Goal: Task Accomplishment & Management: Manage account settings

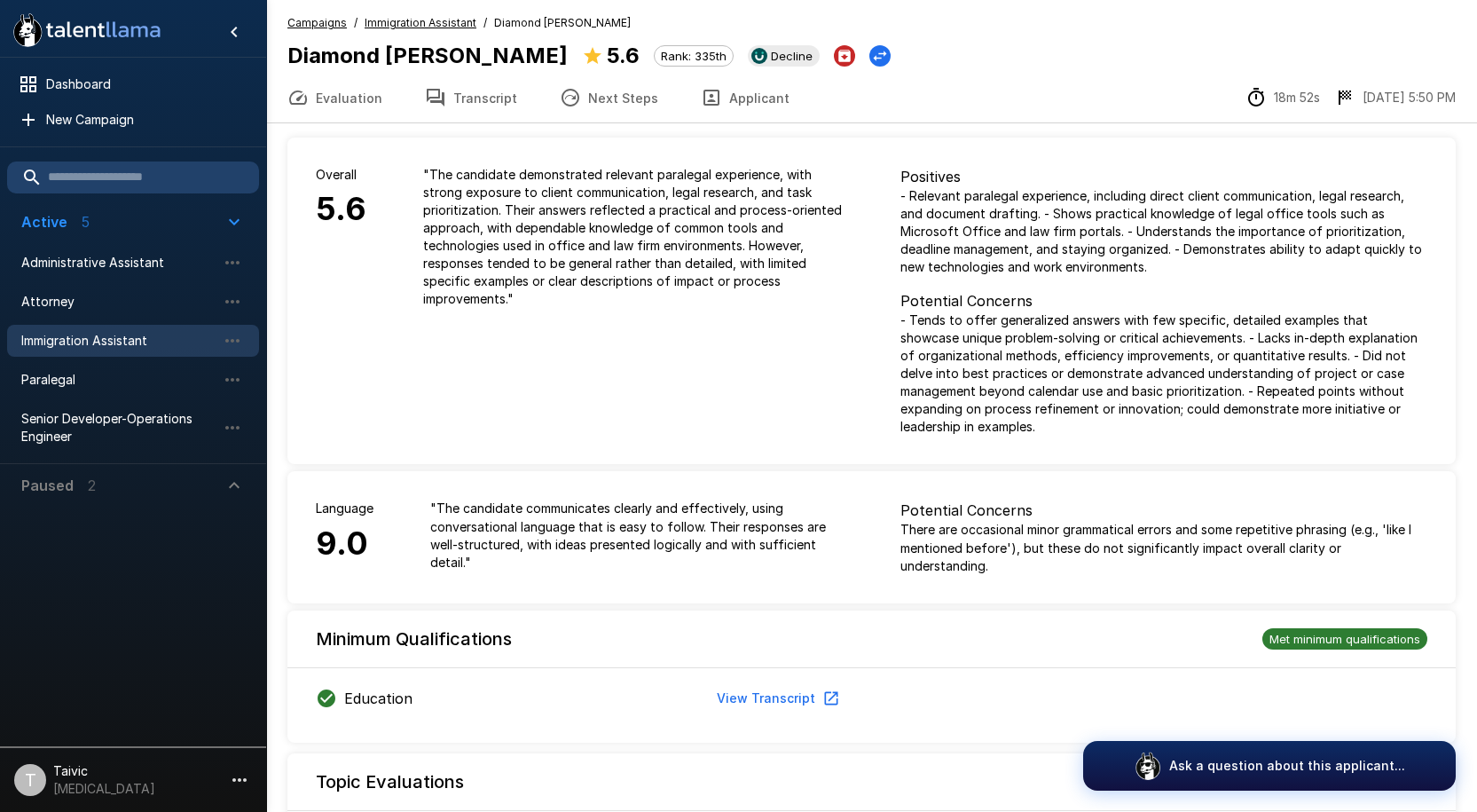
scroll to position [1084, 0]
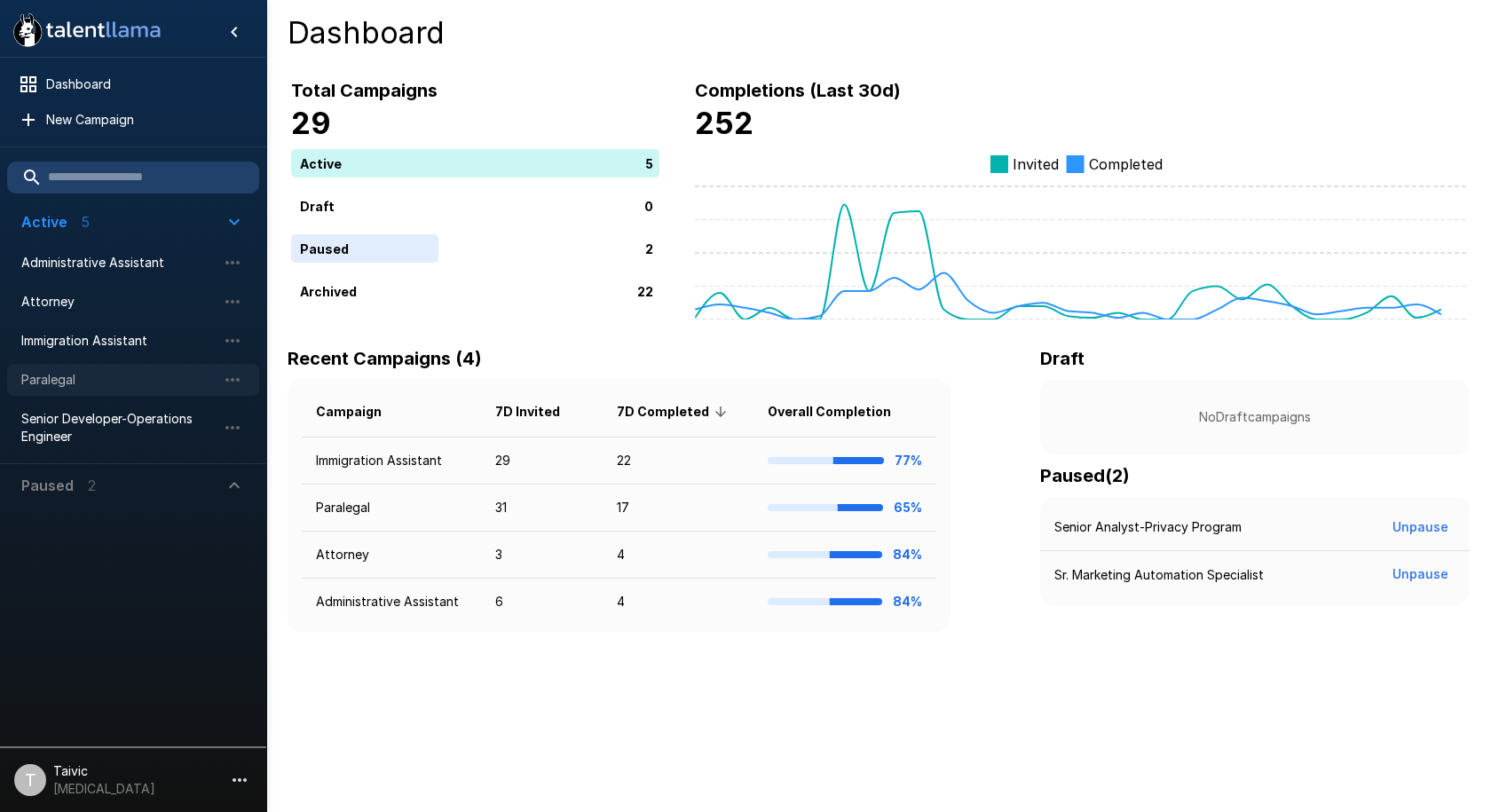
click at [181, 377] on span "Paralegal" at bounding box center [119, 380] width 195 height 18
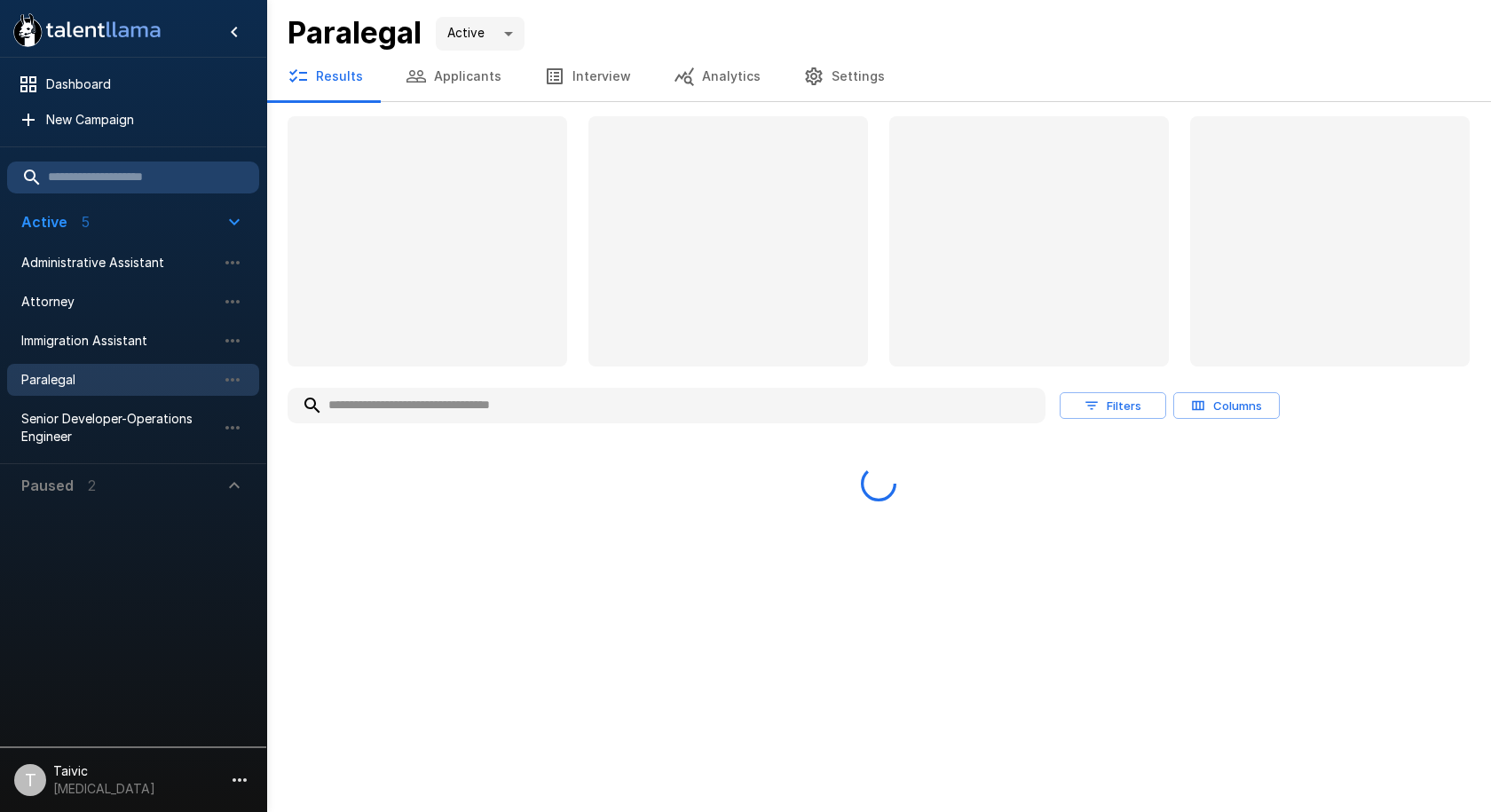
click at [508, 416] on input "text" at bounding box center [667, 405] width 758 height 32
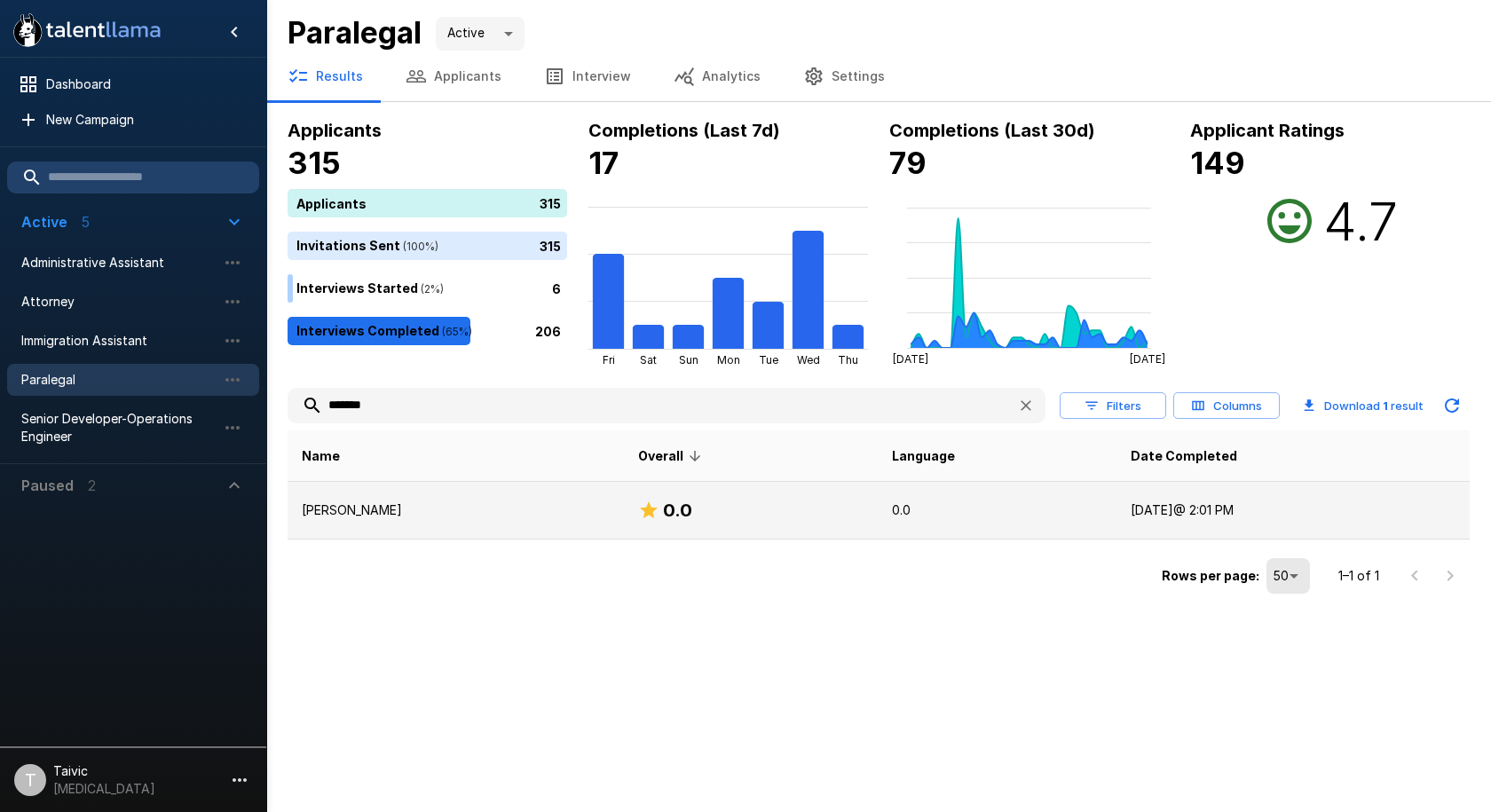
type input "*******"
click at [821, 538] on td "0.0" at bounding box center [750, 511] width 253 height 57
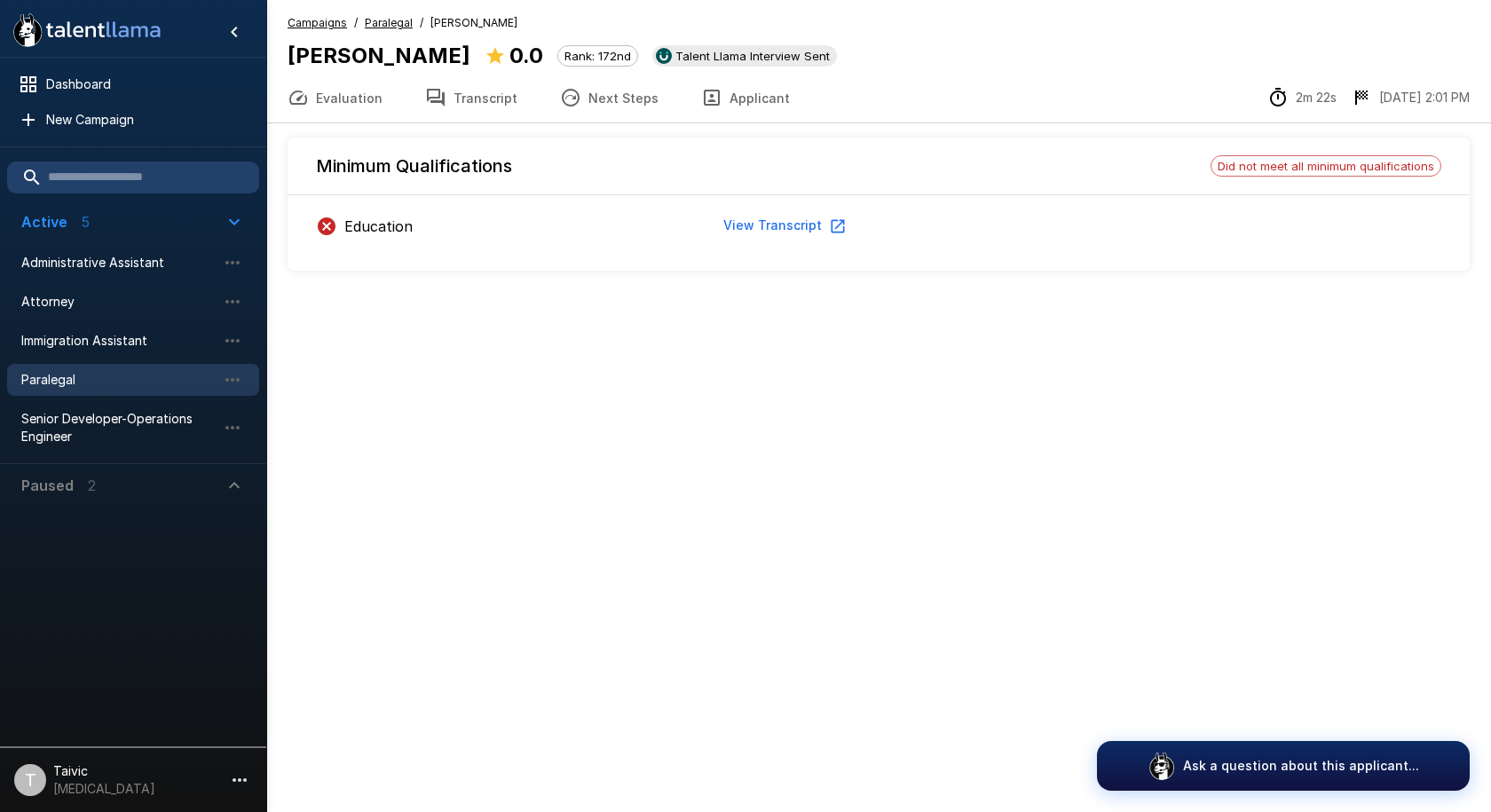
click at [1239, 163] on span "Did not meet all minimum qualifications" at bounding box center [1325, 165] width 229 height 14
click at [447, 102] on button "Transcript" at bounding box center [471, 98] width 135 height 50
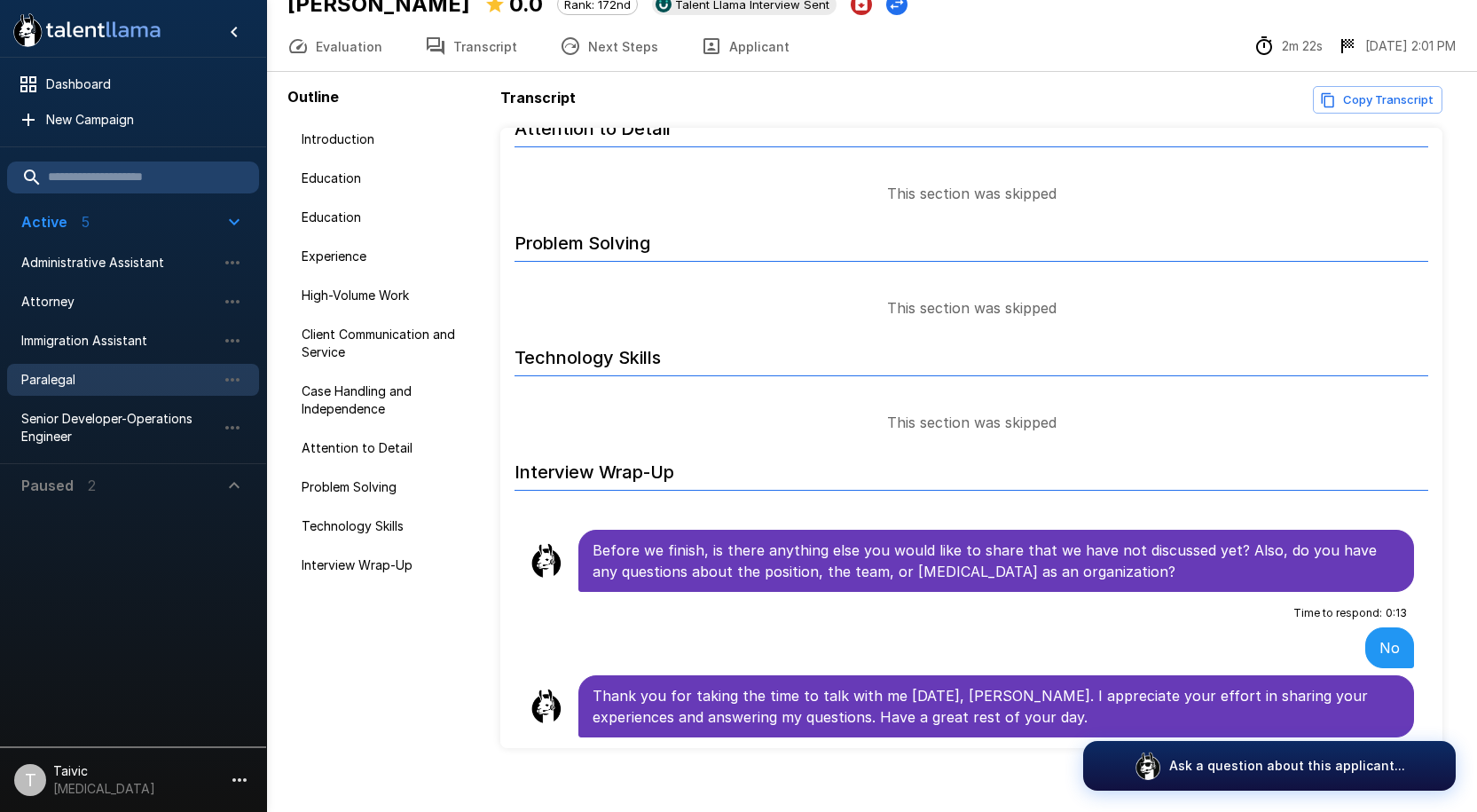
scroll to position [73, 0]
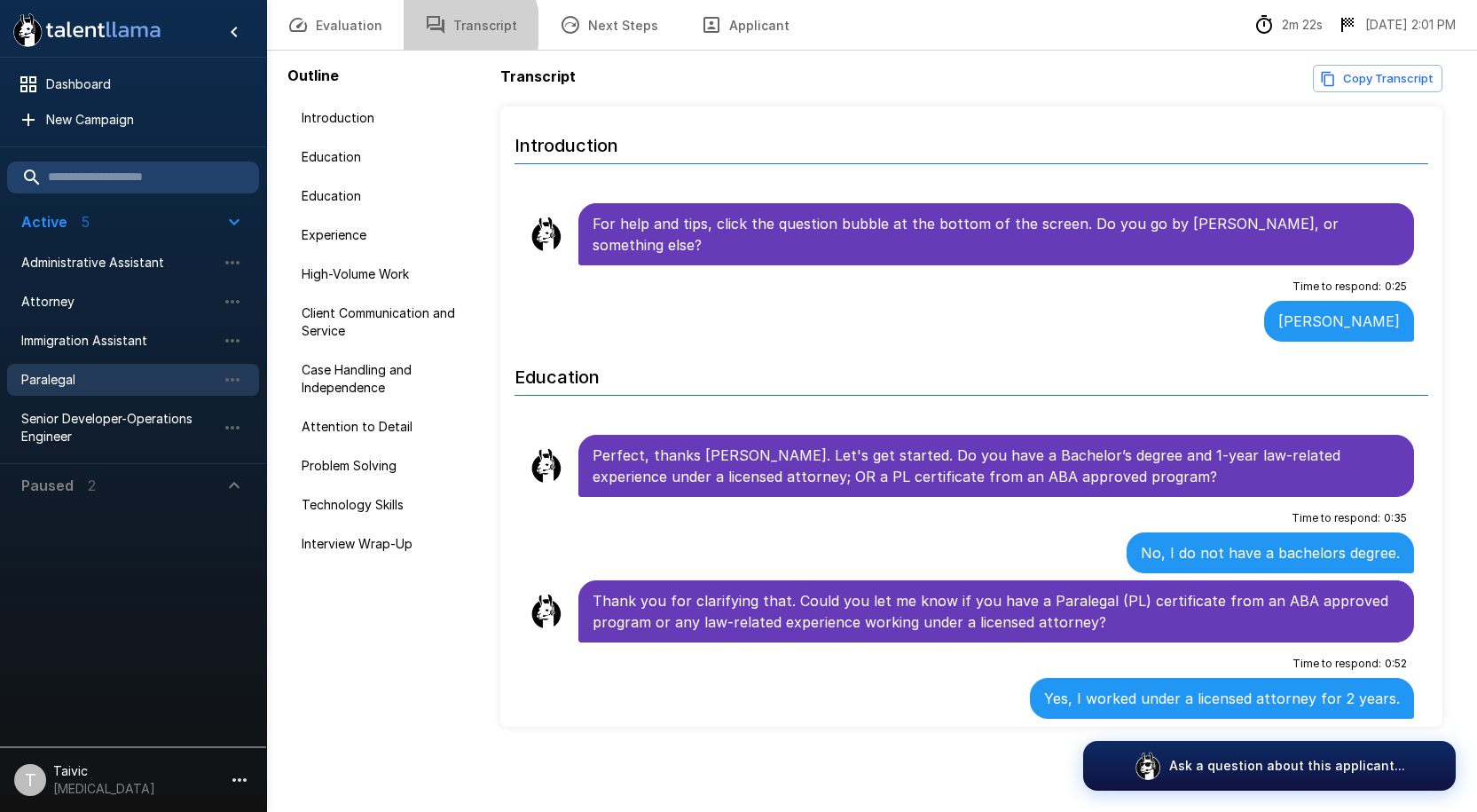
click at [447, 28] on button "Transcript" at bounding box center [471, 25] width 135 height 50
click at [680, 13] on button "Applicant" at bounding box center [744, 25] width 131 height 50
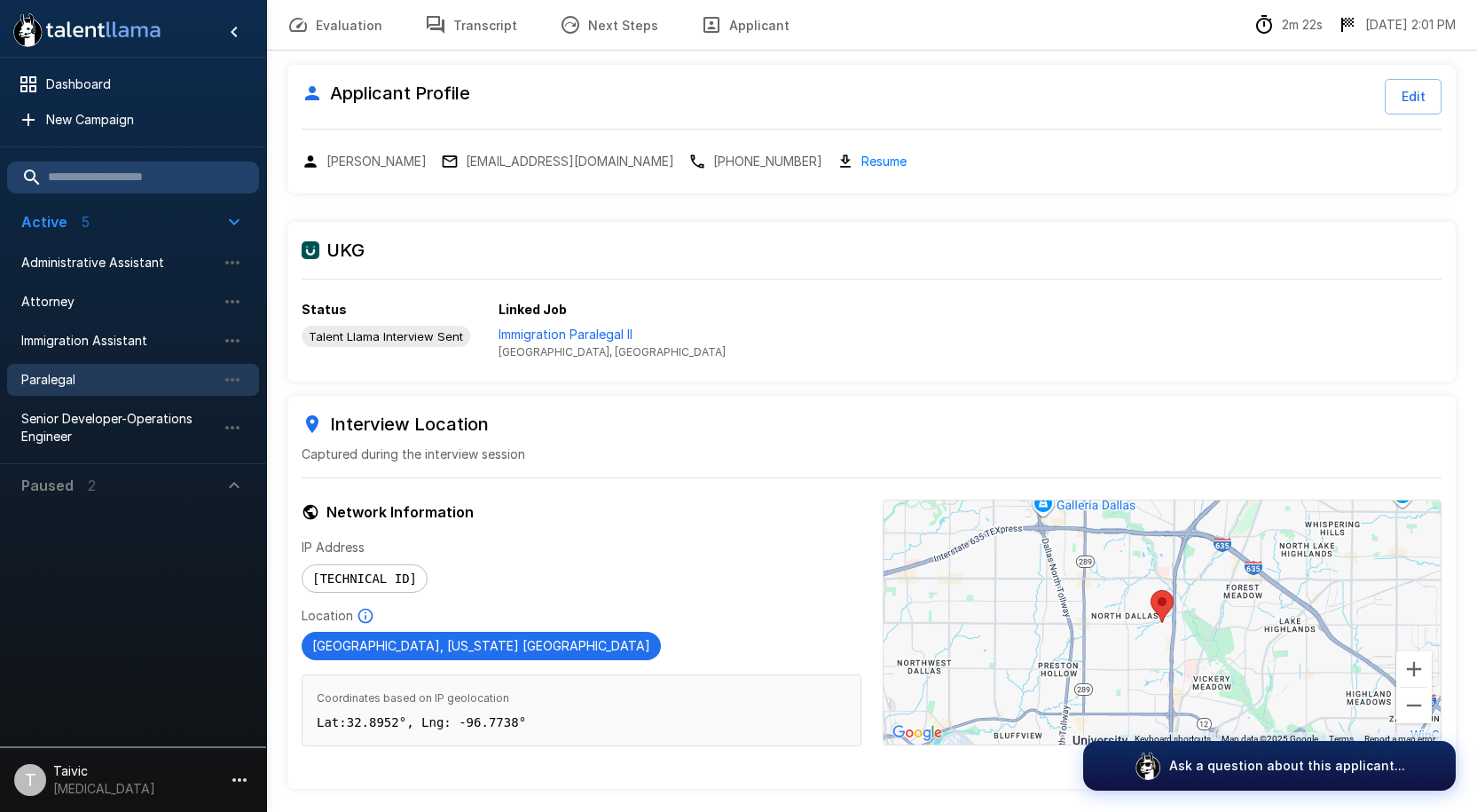
click at [545, 30] on button "Next Steps" at bounding box center [608, 25] width 141 height 50
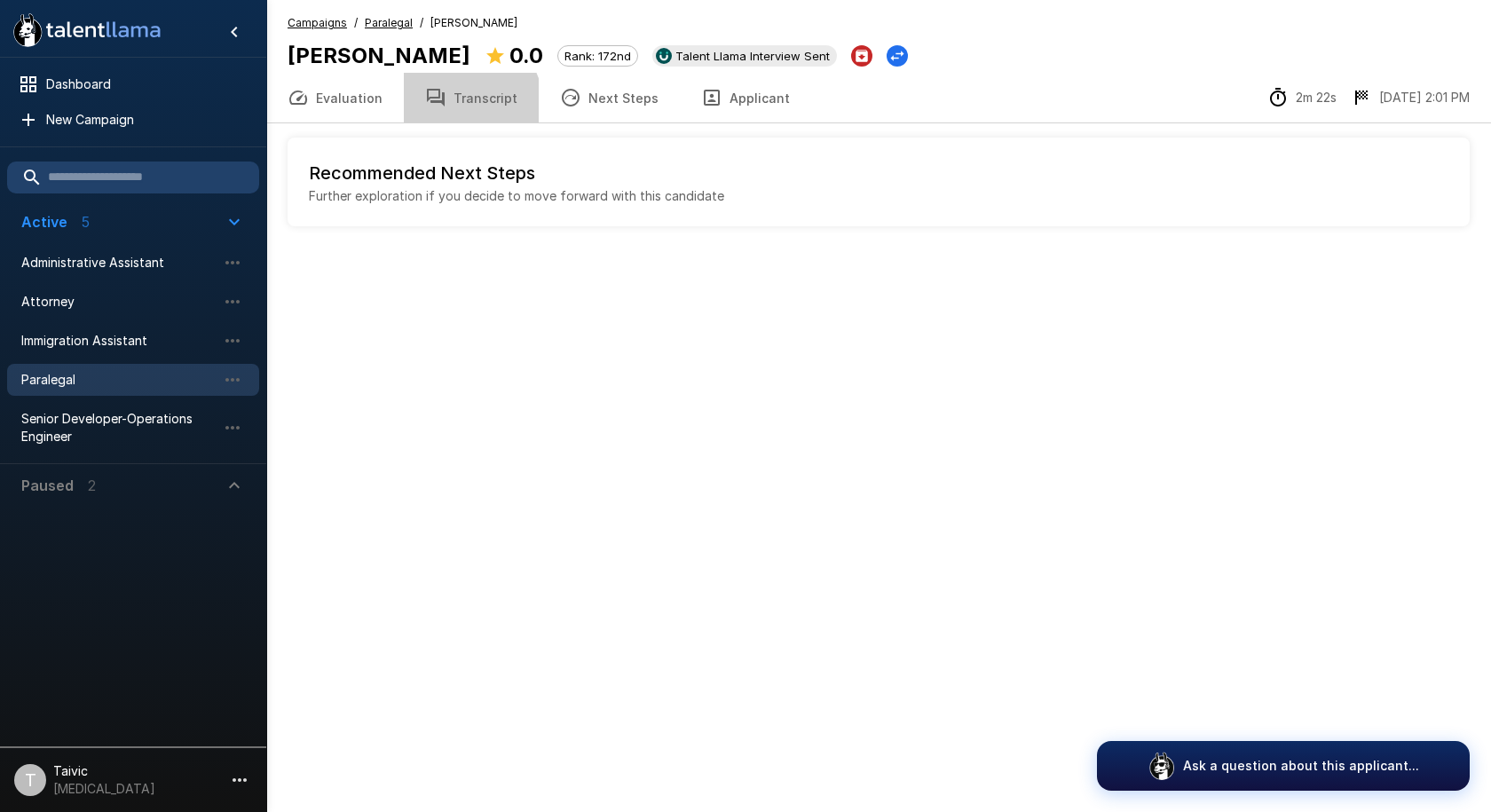
click at [434, 114] on button "Transcript" at bounding box center [471, 98] width 135 height 50
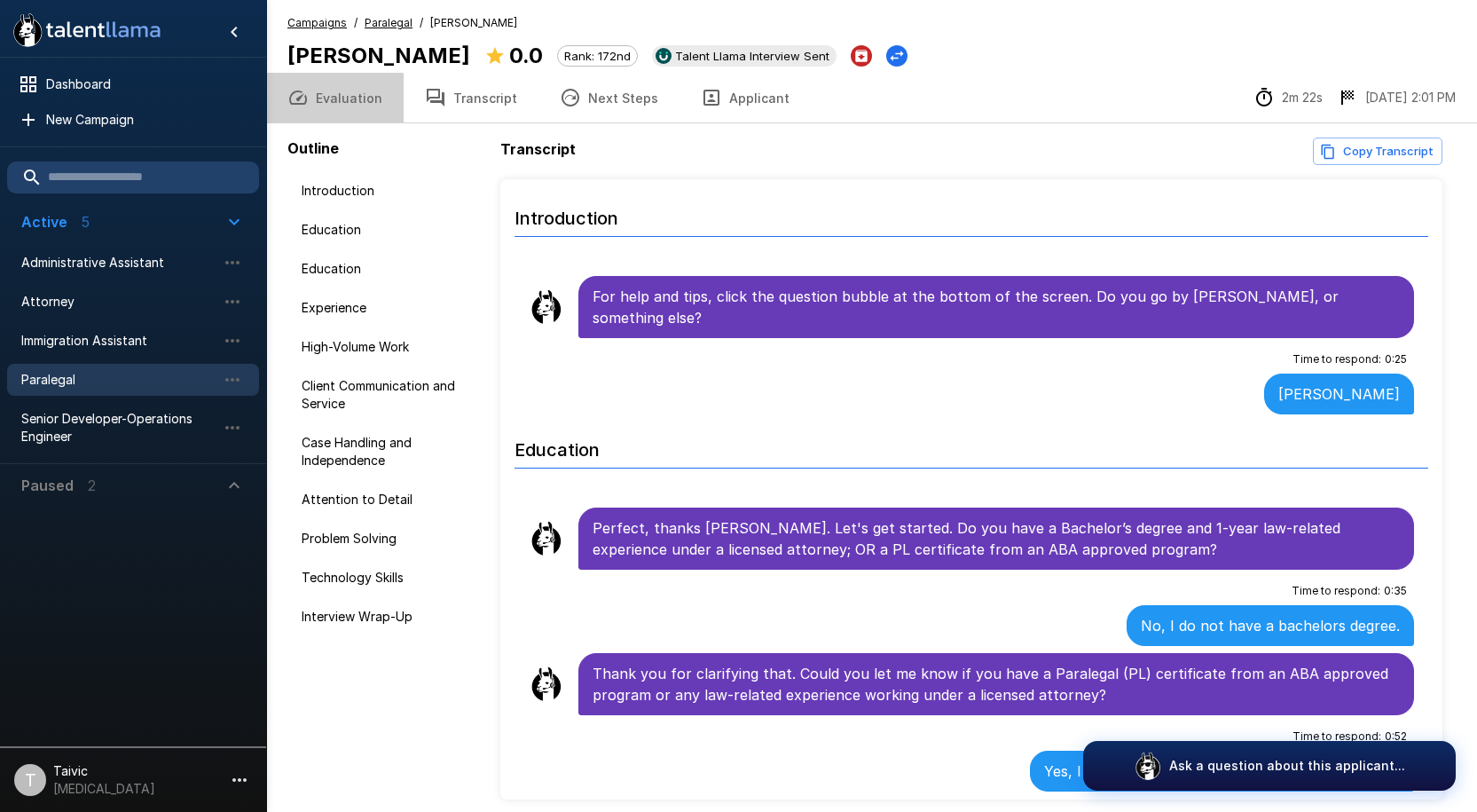
click at [360, 109] on button "Evaluation" at bounding box center [335, 98] width 138 height 50
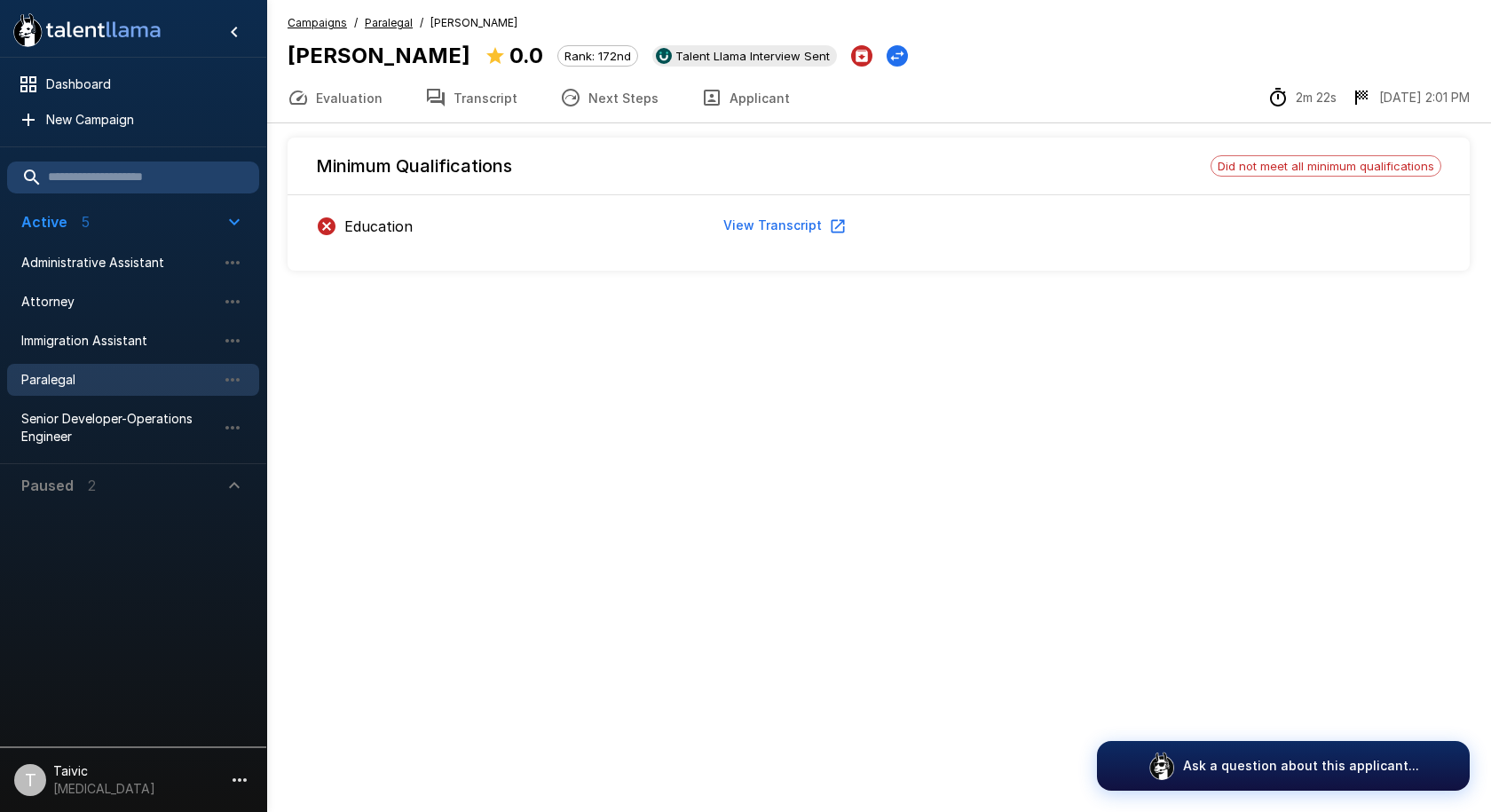
click at [461, 112] on button "Transcript" at bounding box center [471, 98] width 135 height 50
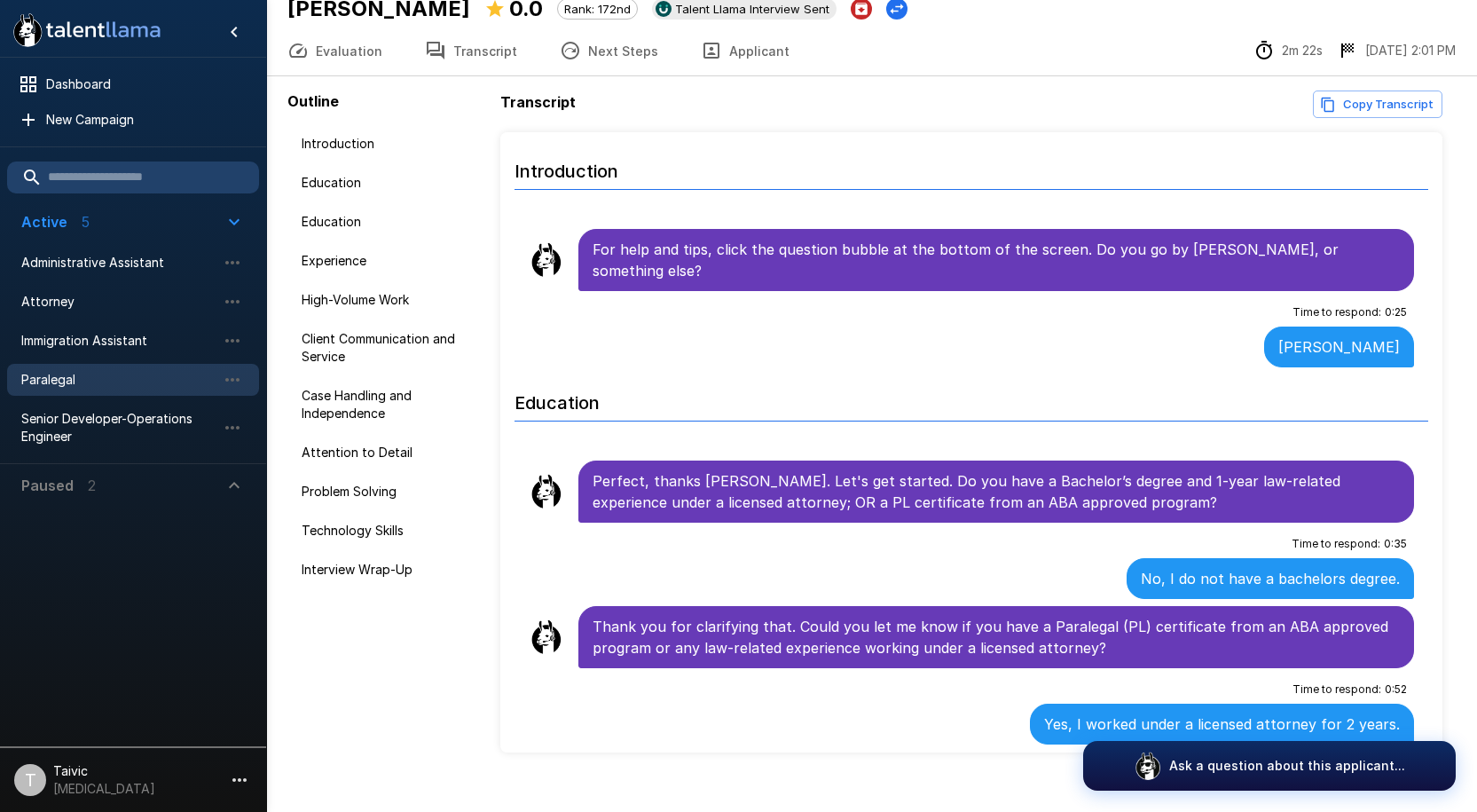
scroll to position [73, 0]
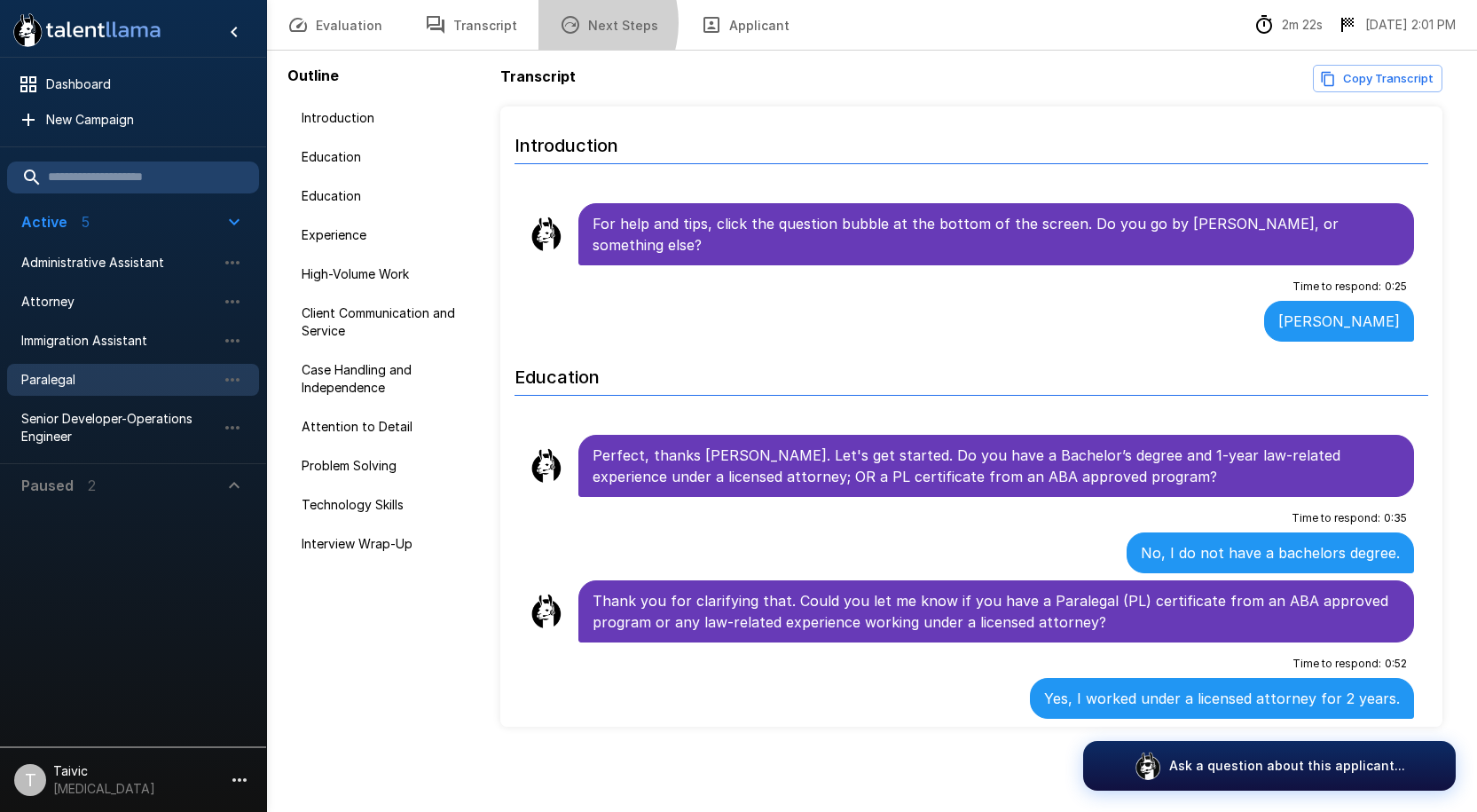
click at [564, 22] on icon "button" at bounding box center [570, 25] width 21 height 21
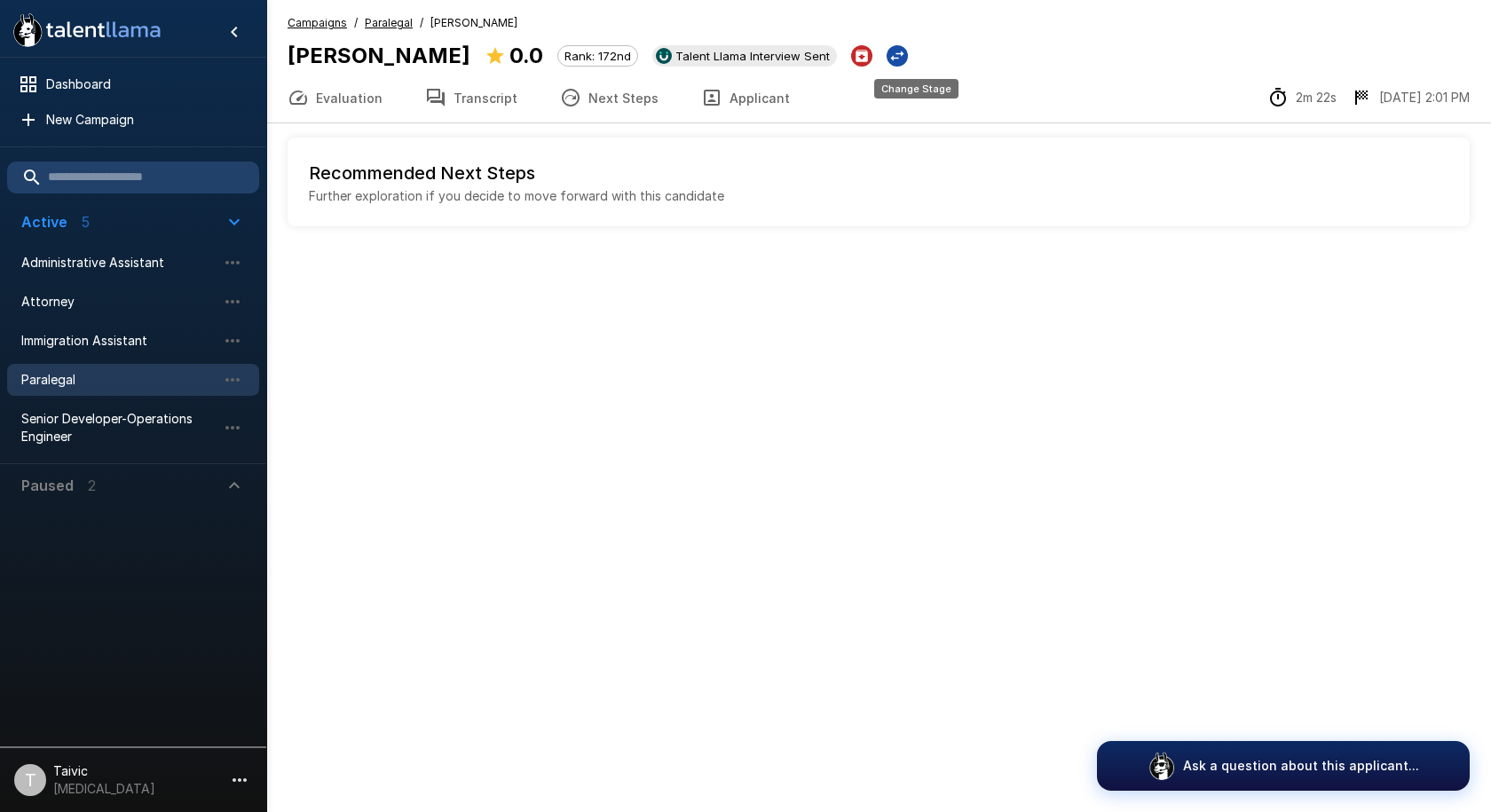
click at [906, 48] on icon "Change Stage" at bounding box center [897, 55] width 18 height 18
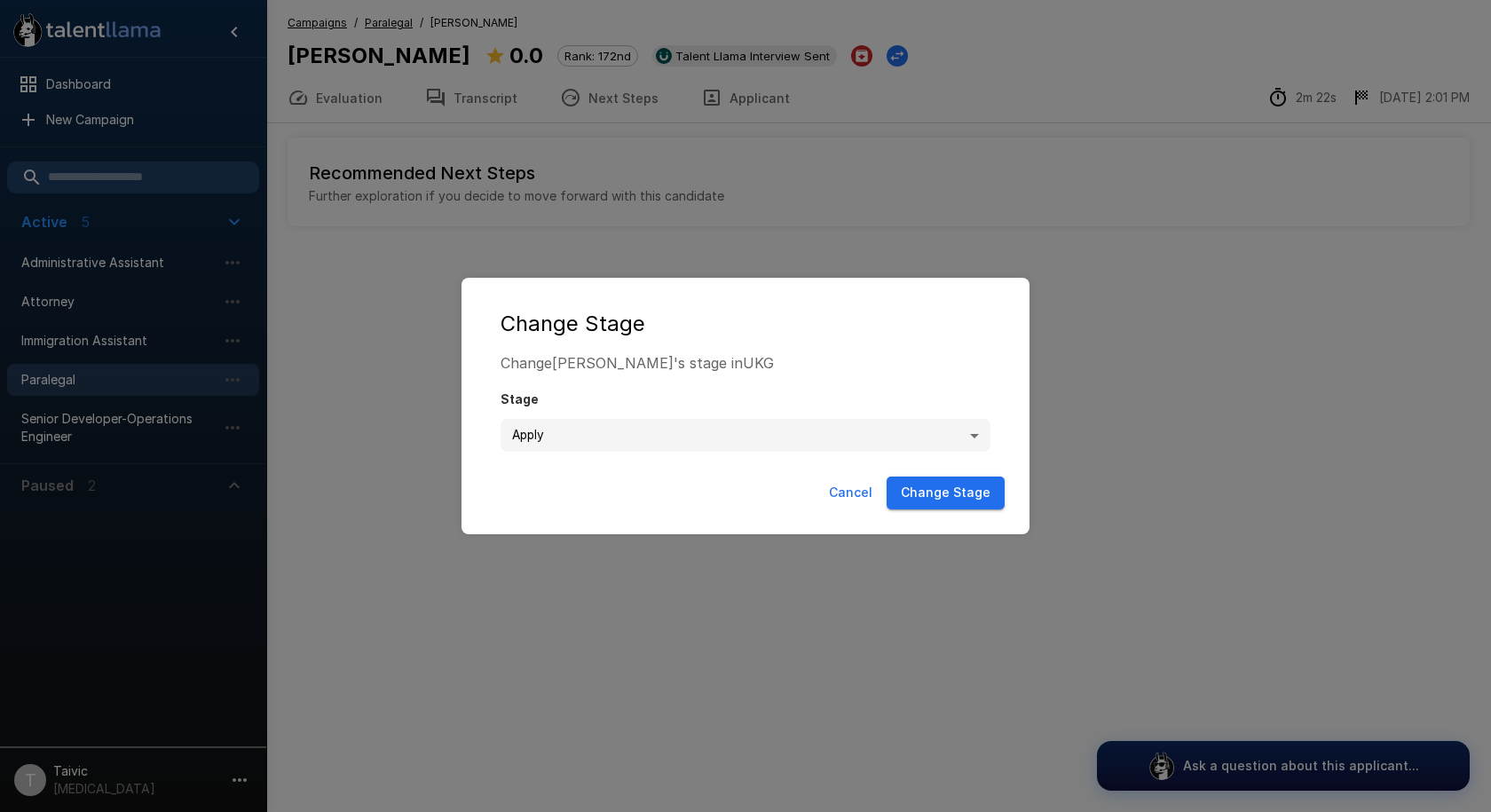
click at [906, 121] on div "**********" at bounding box center [746, 406] width 1491 height 812
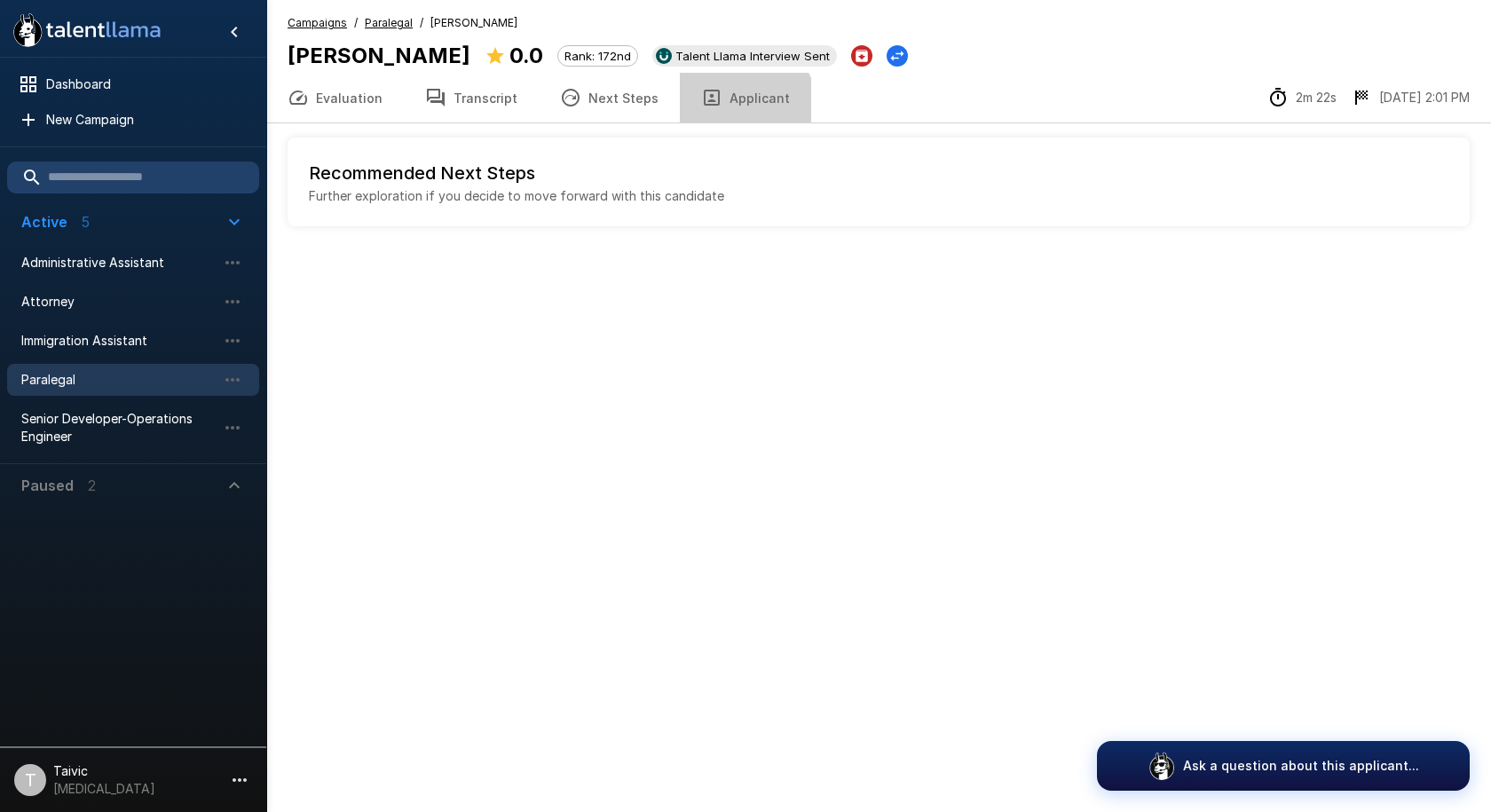
click at [722, 112] on button "Applicant" at bounding box center [745, 98] width 131 height 50
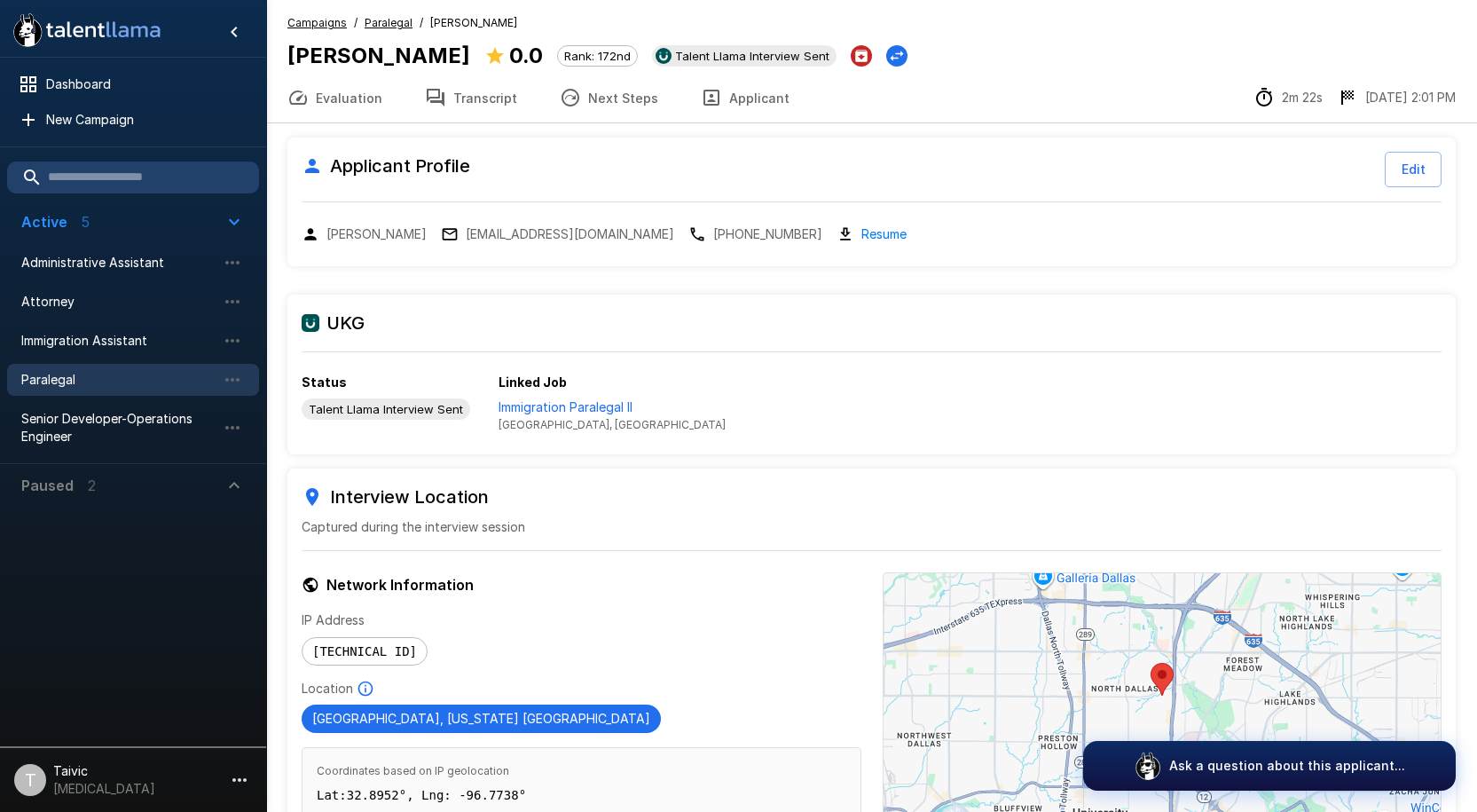
click at [593, 102] on button "Next Steps" at bounding box center [608, 98] width 141 height 50
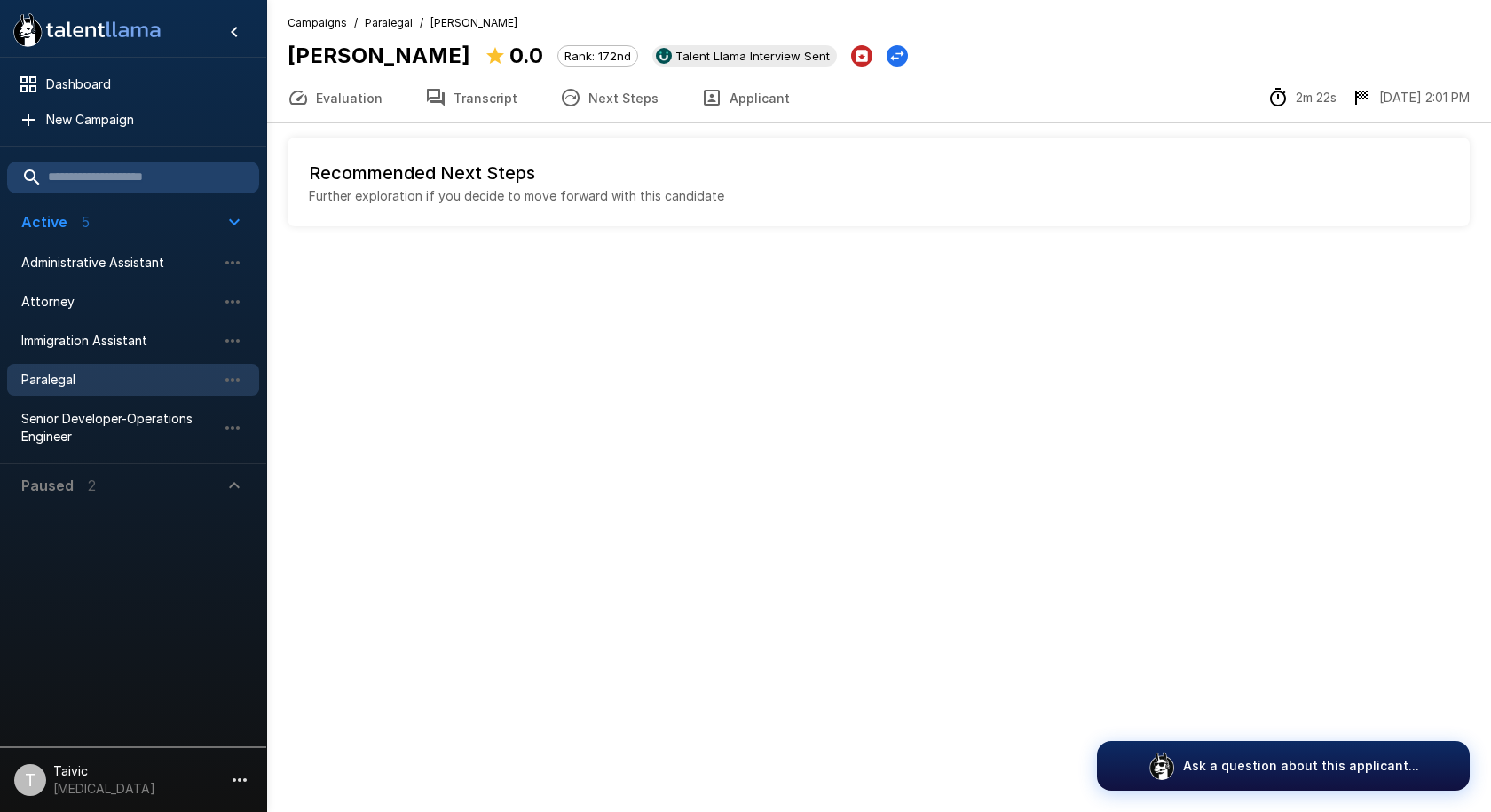
click at [483, 112] on button "Transcript" at bounding box center [471, 98] width 135 height 50
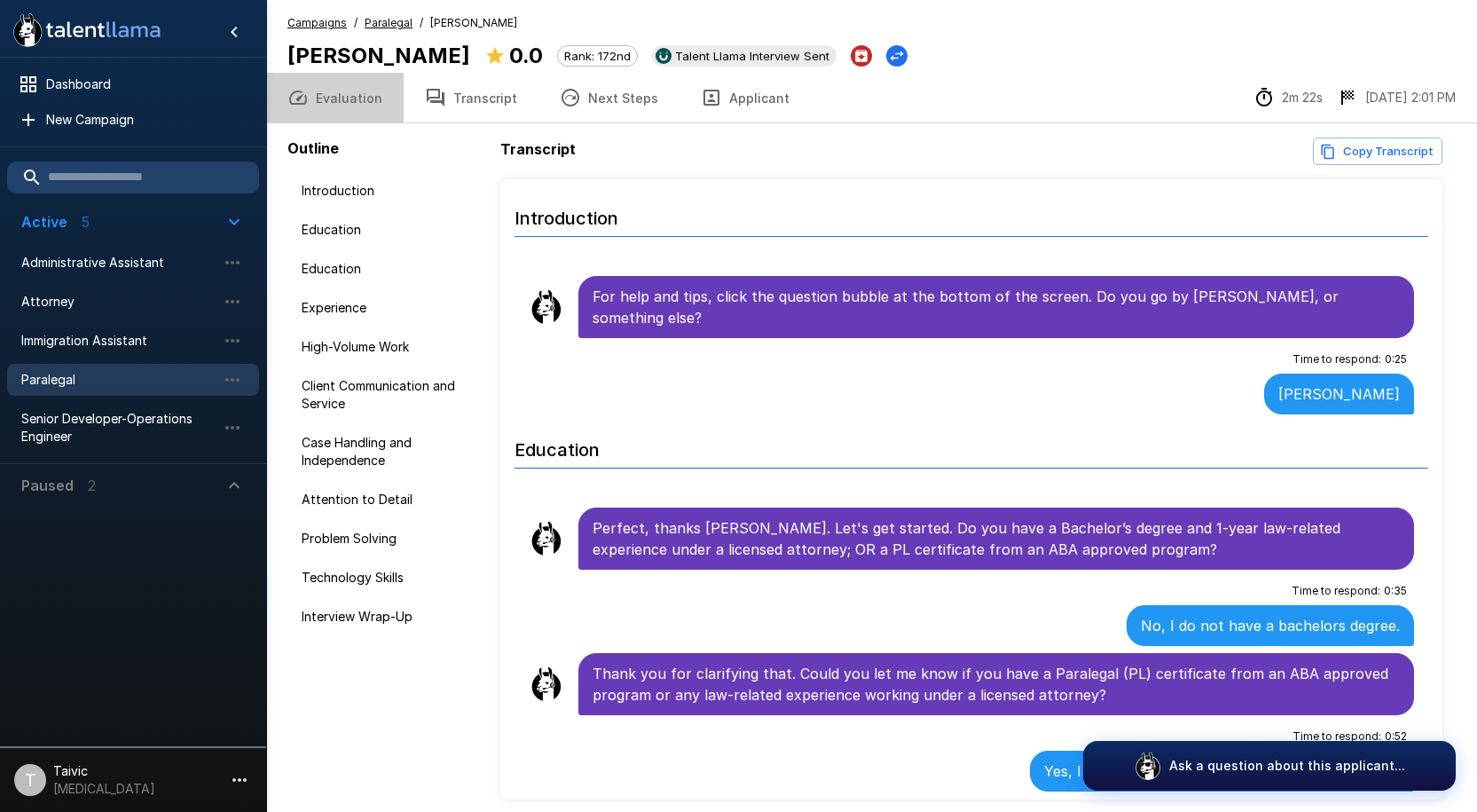
click at [357, 97] on button "Evaluation" at bounding box center [335, 98] width 138 height 50
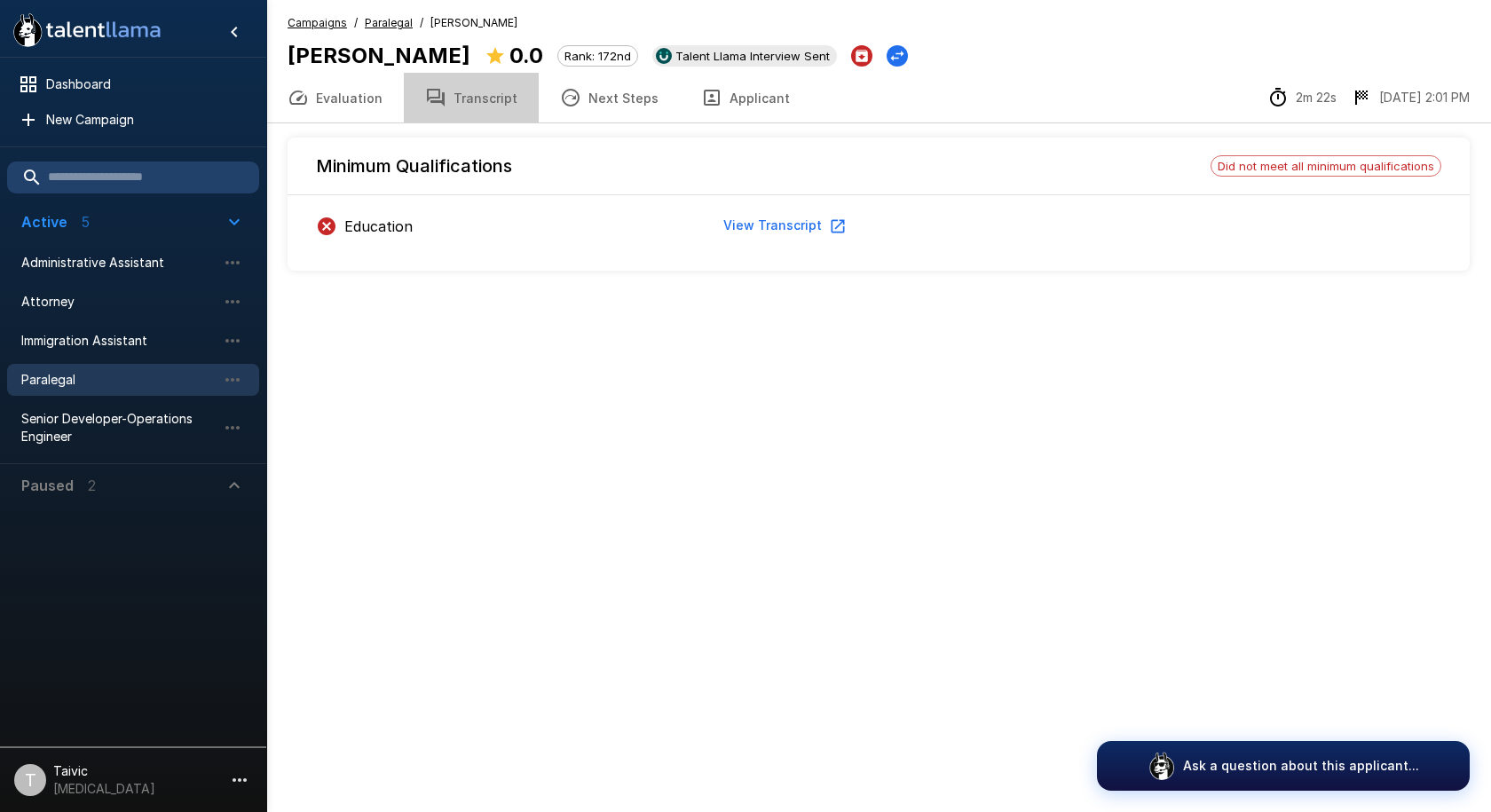
click at [494, 99] on button "Transcript" at bounding box center [471, 98] width 135 height 50
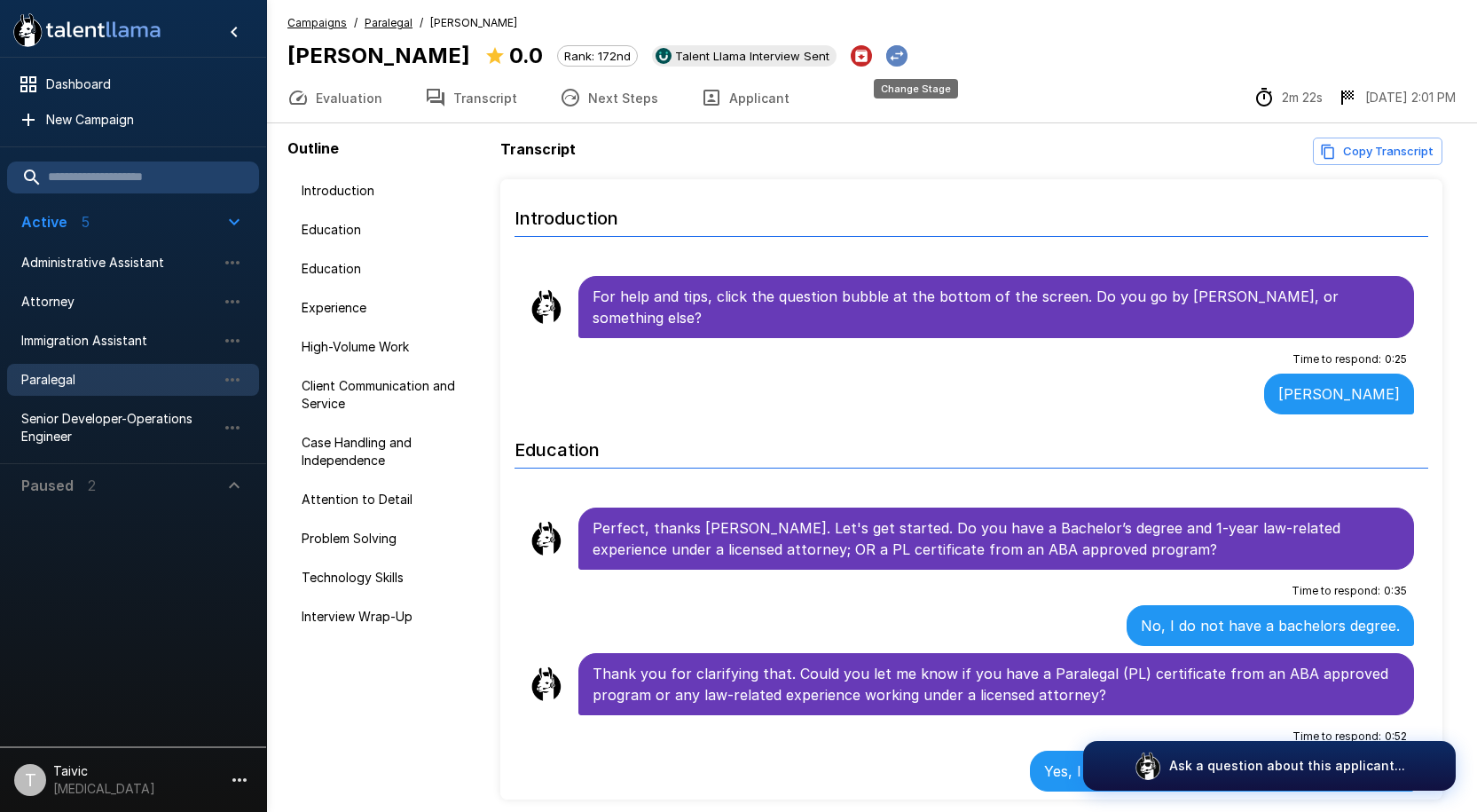
click at [905, 54] on icon "Change Stage" at bounding box center [896, 55] width 18 height 18
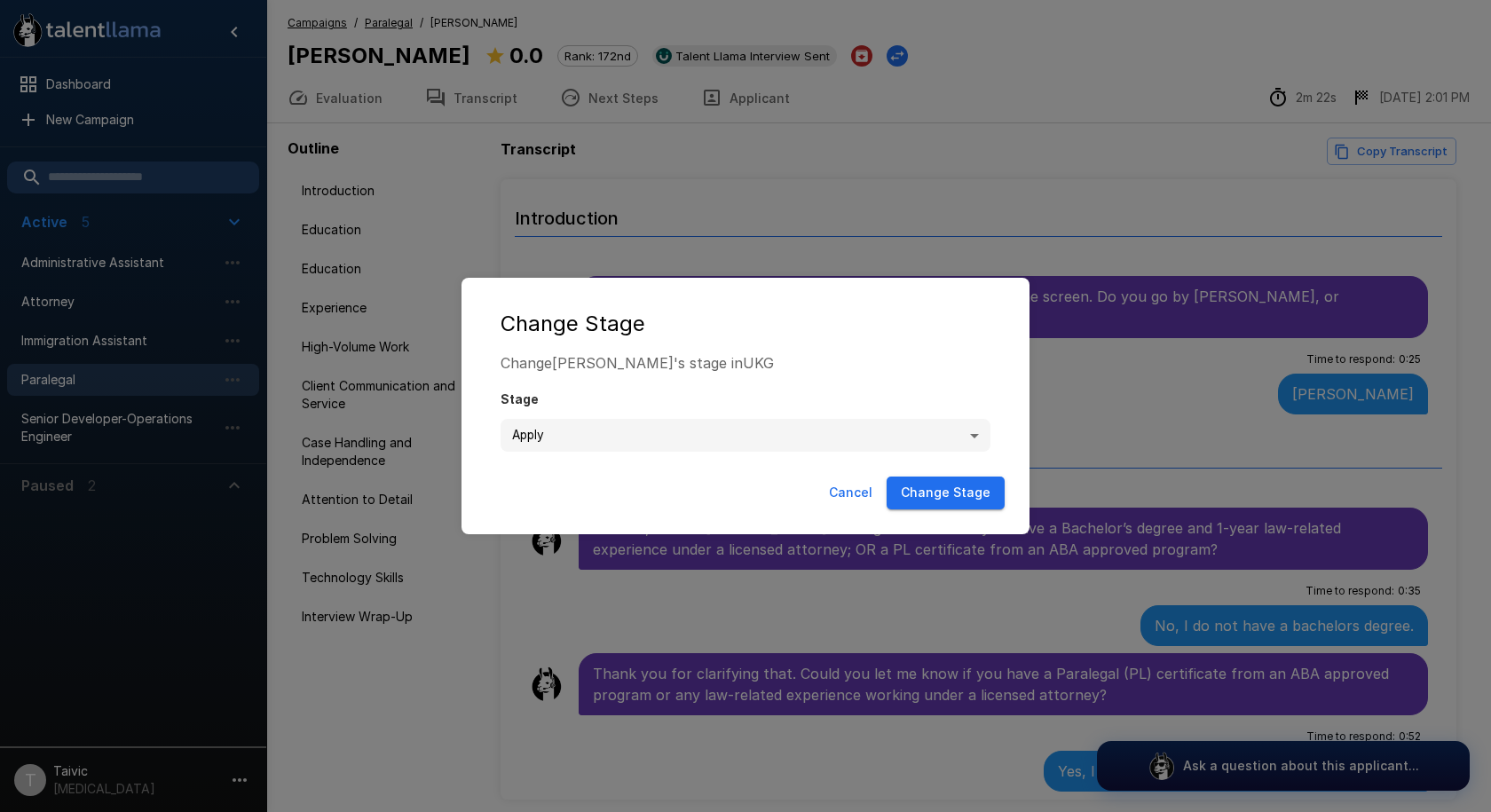
drag, startPoint x: 850, startPoint y: 111, endPoint x: 841, endPoint y: 102, distance: 12.7
click at [851, 112] on div "**********" at bounding box center [746, 406] width 1491 height 812
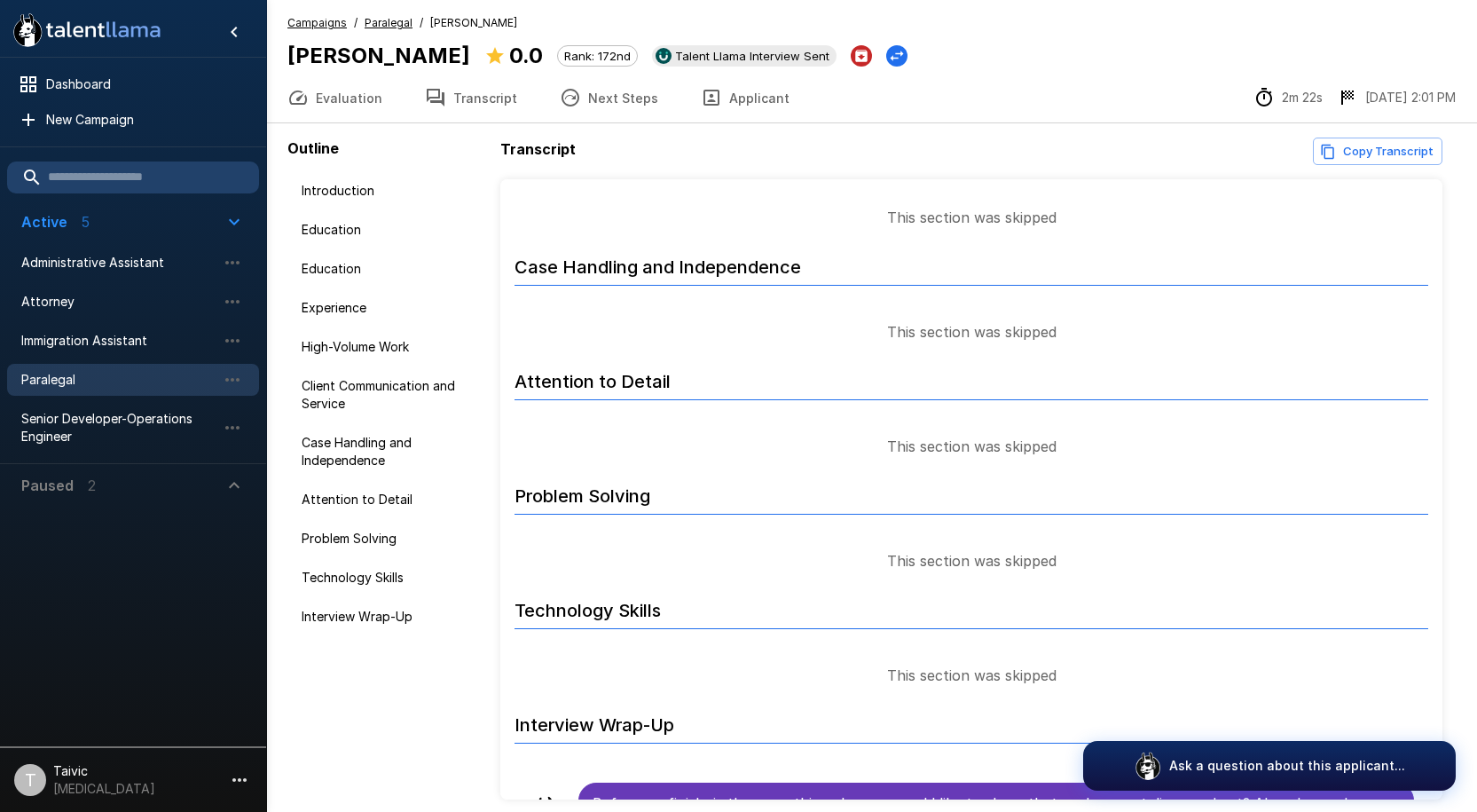
scroll to position [1218, 0]
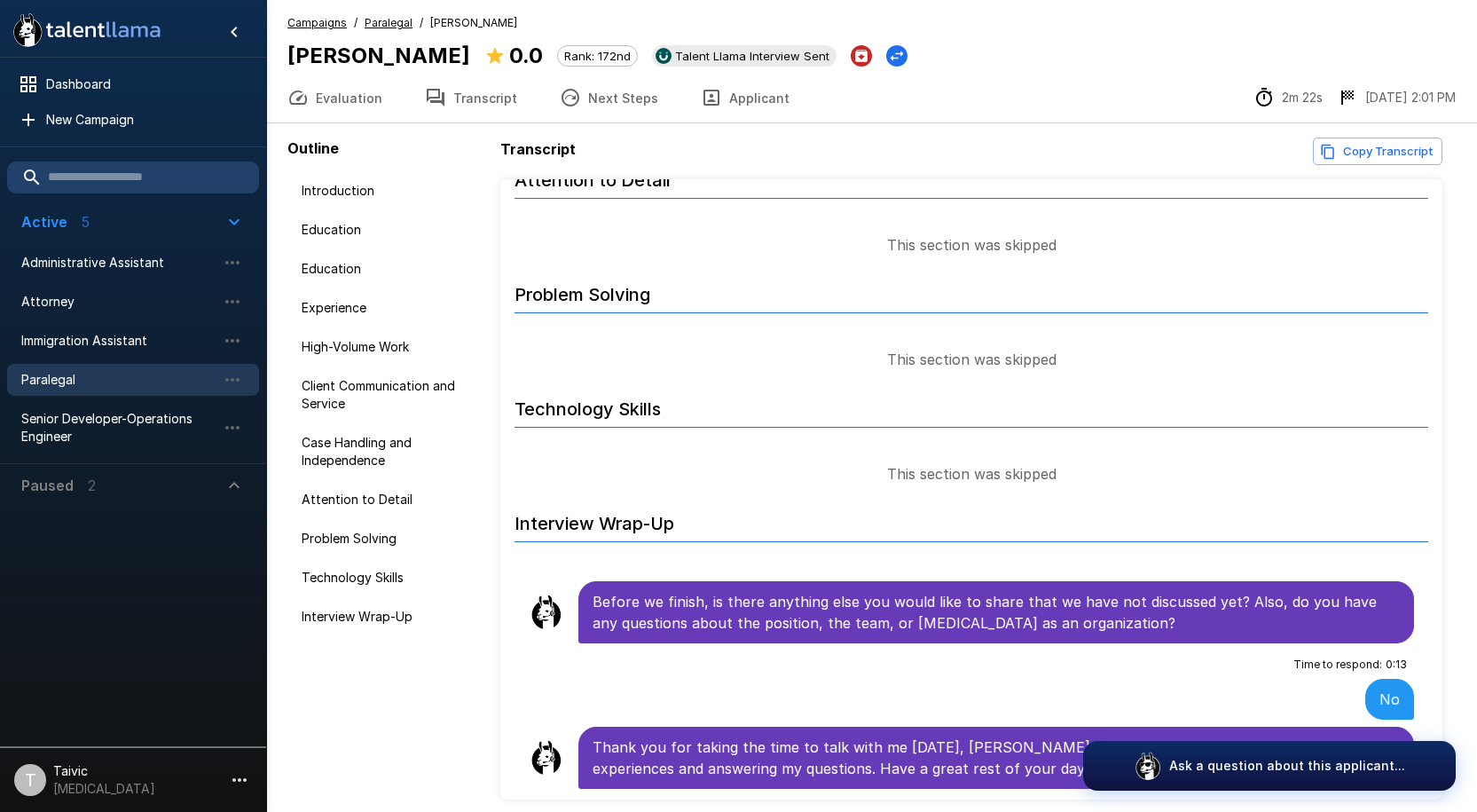
click at [437, 66] on b "[PERSON_NAME]" at bounding box center [379, 55] width 183 height 26
click at [352, 89] on button "Evaluation" at bounding box center [335, 98] width 138 height 50
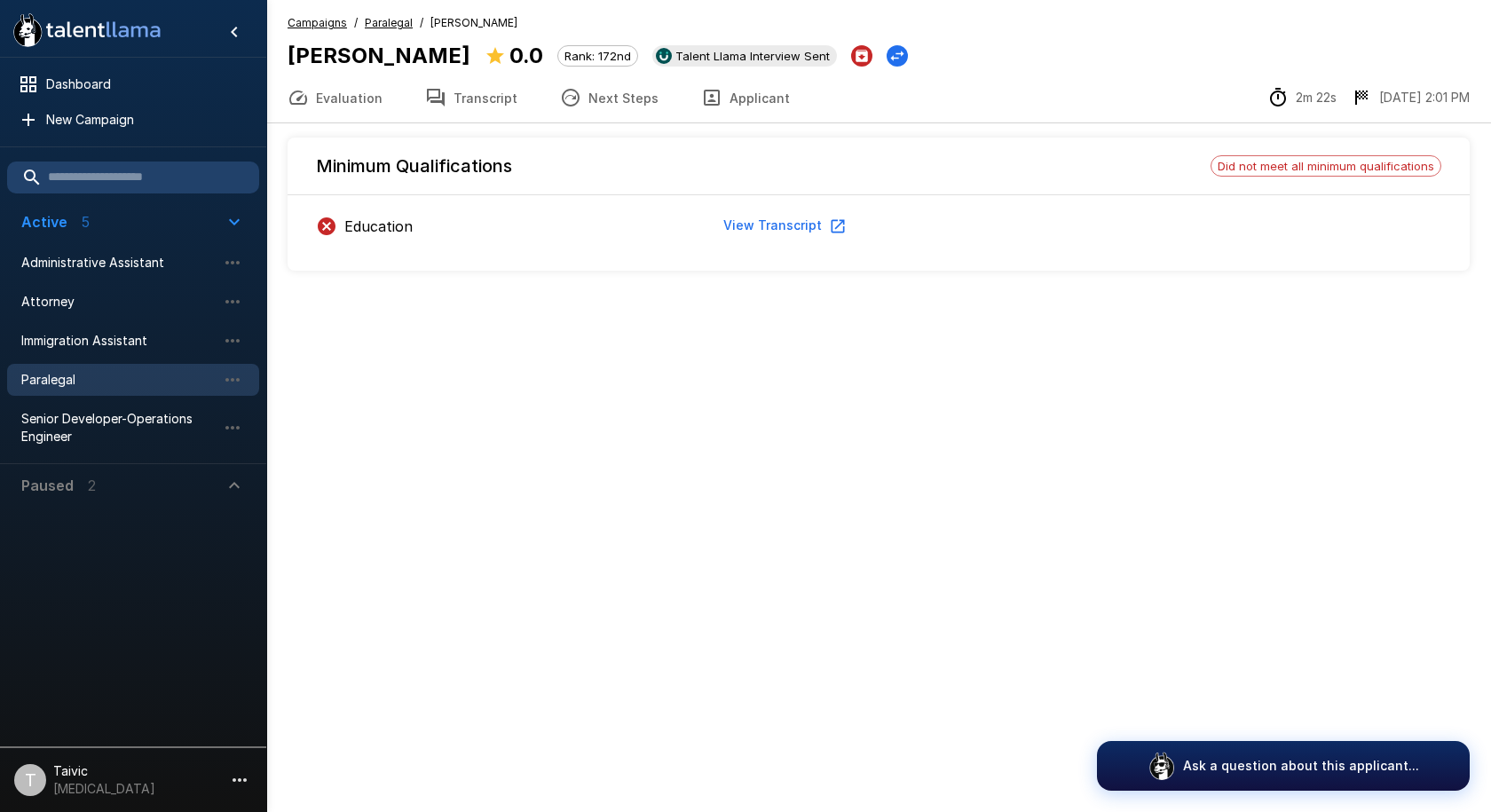
drag, startPoint x: 1276, startPoint y: 165, endPoint x: 829, endPoint y: 110, distance: 450.4
click at [815, 117] on div "Evaluation Transcript Next Steps Applicant 2m 22s [DATE] 2:01 PM" at bounding box center [879, 98] width 1225 height 51
click at [451, 102] on button "Transcript" at bounding box center [471, 98] width 135 height 50
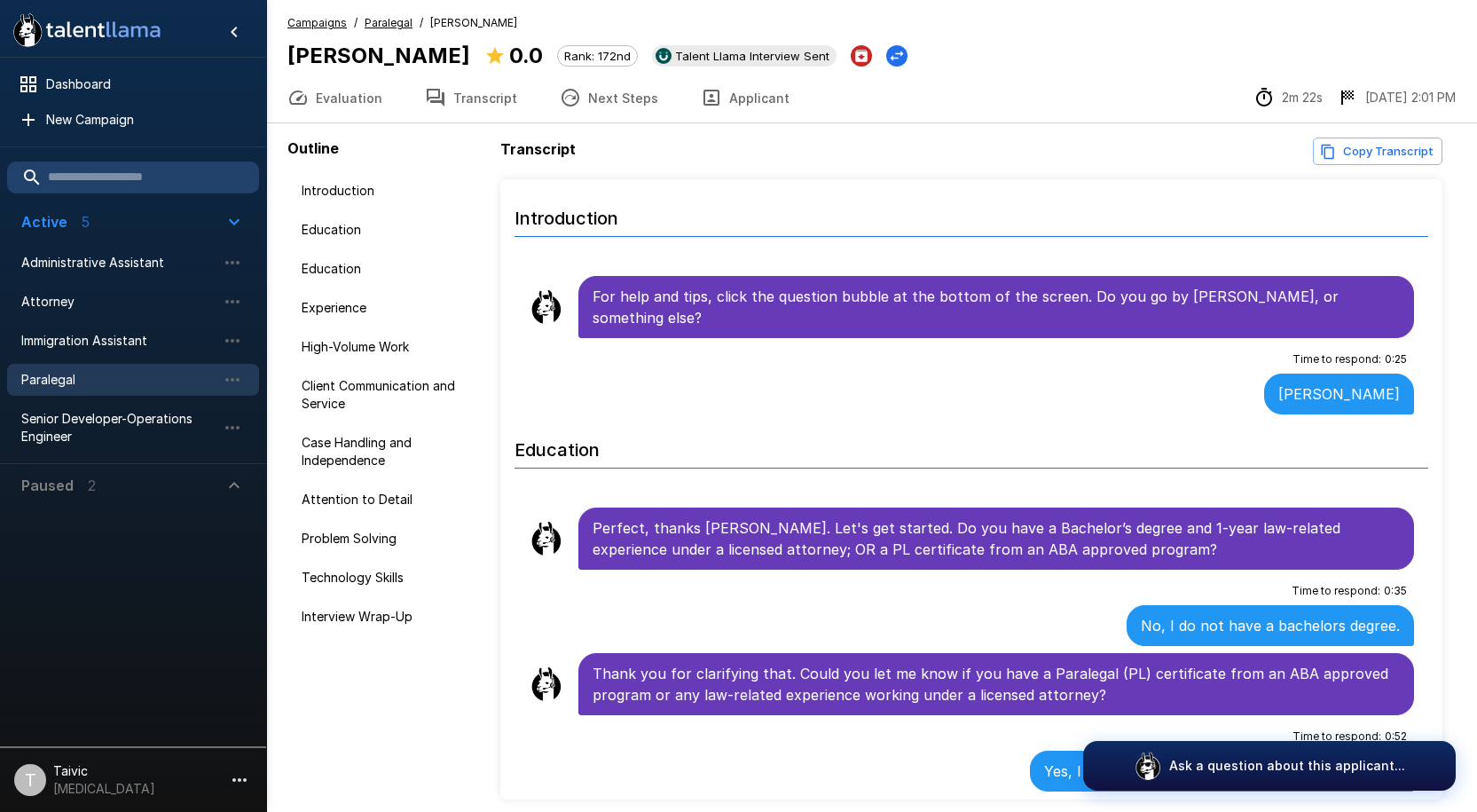
click at [349, 103] on button "Evaluation" at bounding box center [335, 98] width 138 height 50
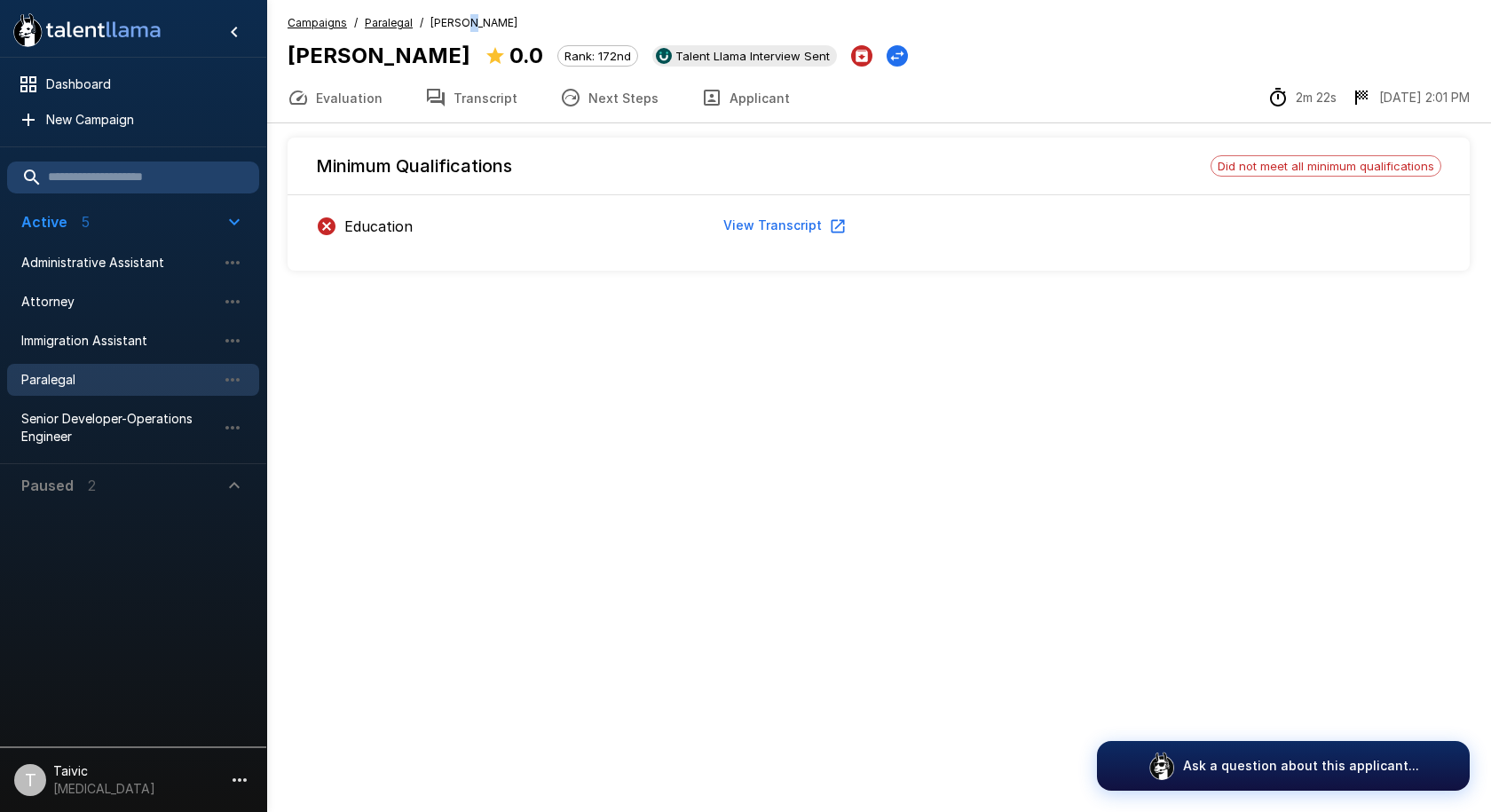
click at [460, 23] on span "[PERSON_NAME]" at bounding box center [474, 23] width 87 height 18
click at [389, 21] on u "Paralegal" at bounding box center [389, 23] width 48 height 13
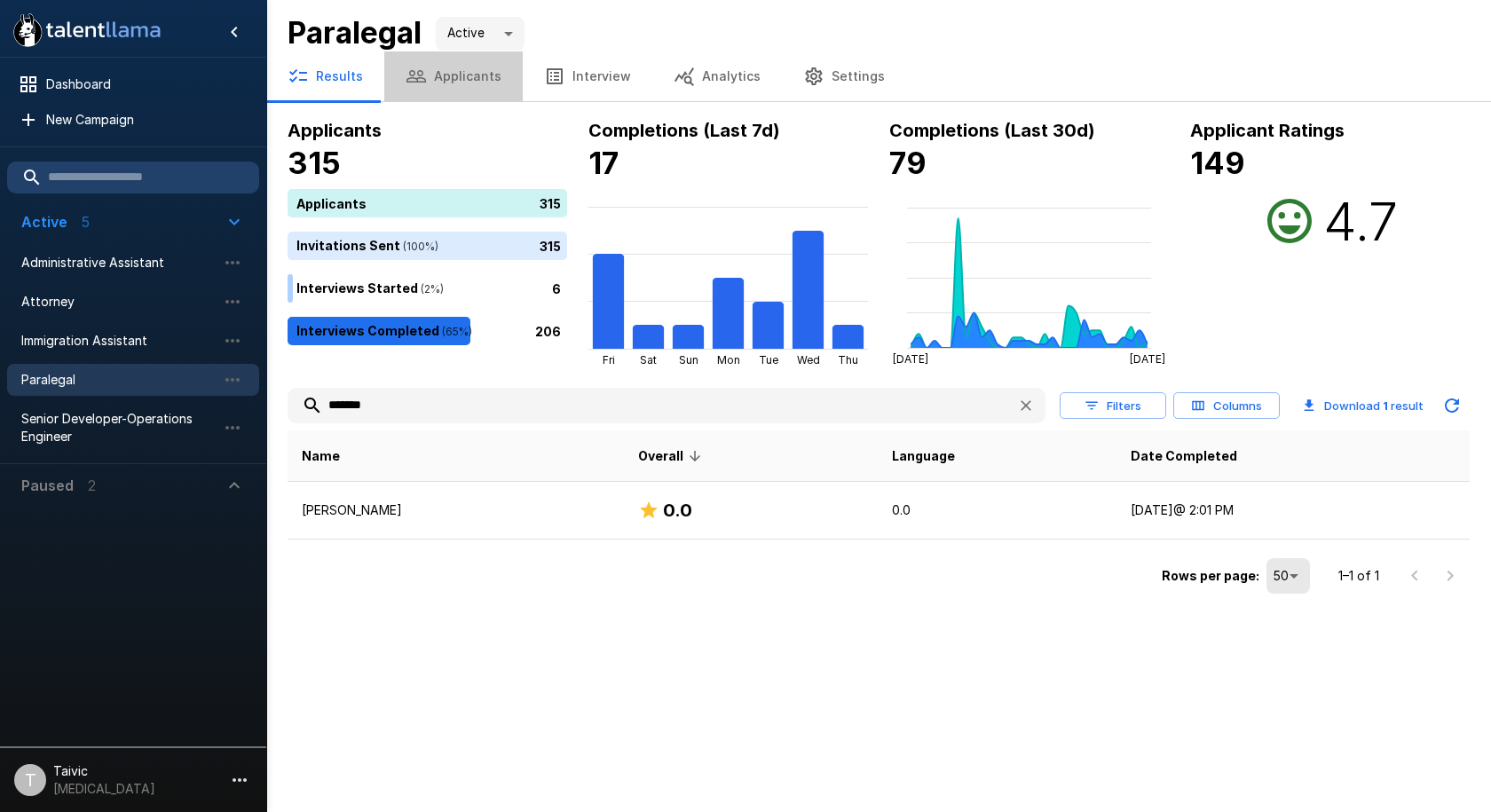
click at [456, 87] on button "Applicants" at bounding box center [454, 77] width 139 height 50
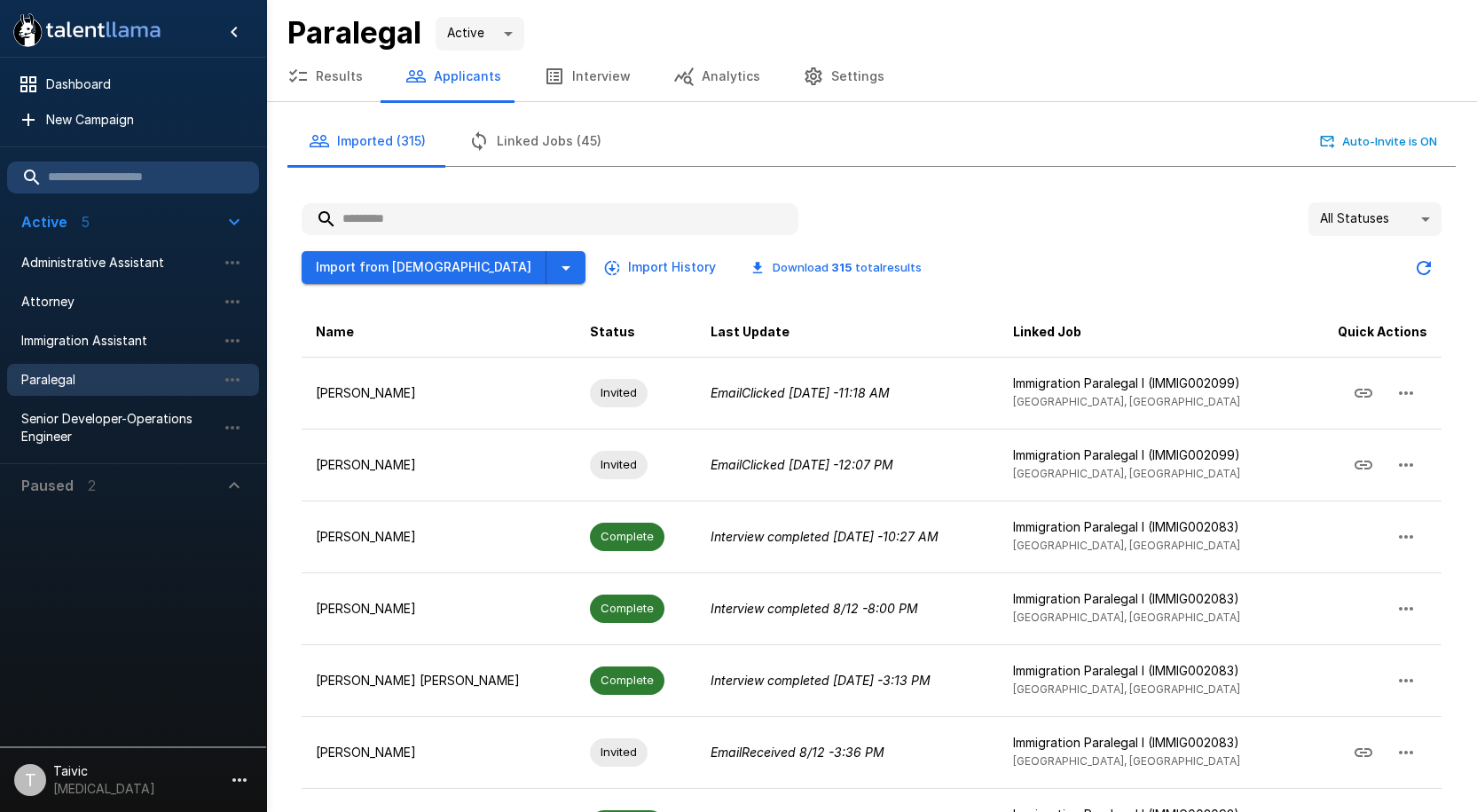
click at [595, 216] on input "text" at bounding box center [549, 218] width 496 height 32
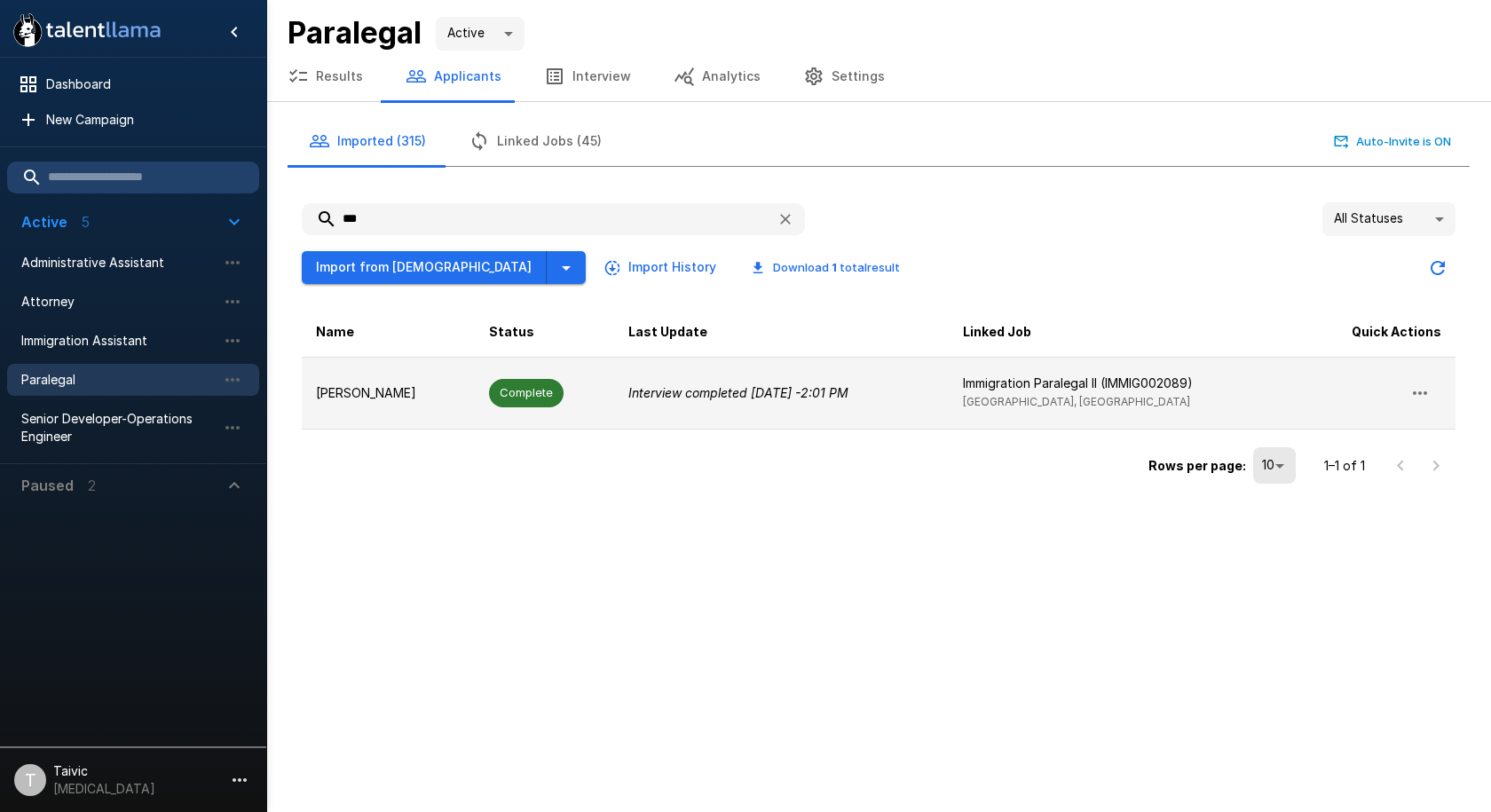
type input "***"
click at [1429, 385] on icon "button" at bounding box center [1420, 393] width 21 height 21
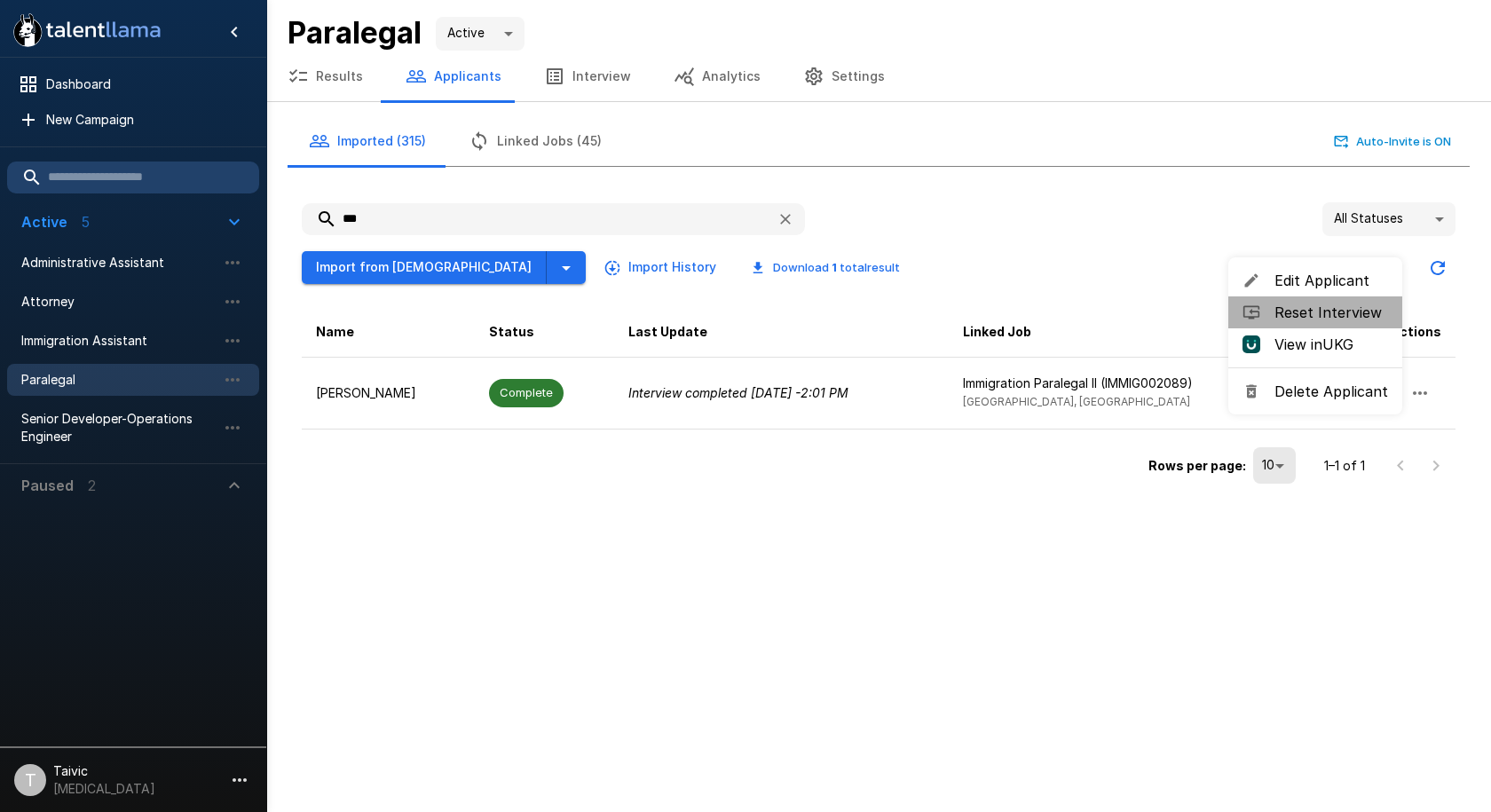
click at [1316, 309] on span "Reset Interview" at bounding box center [1331, 312] width 114 height 21
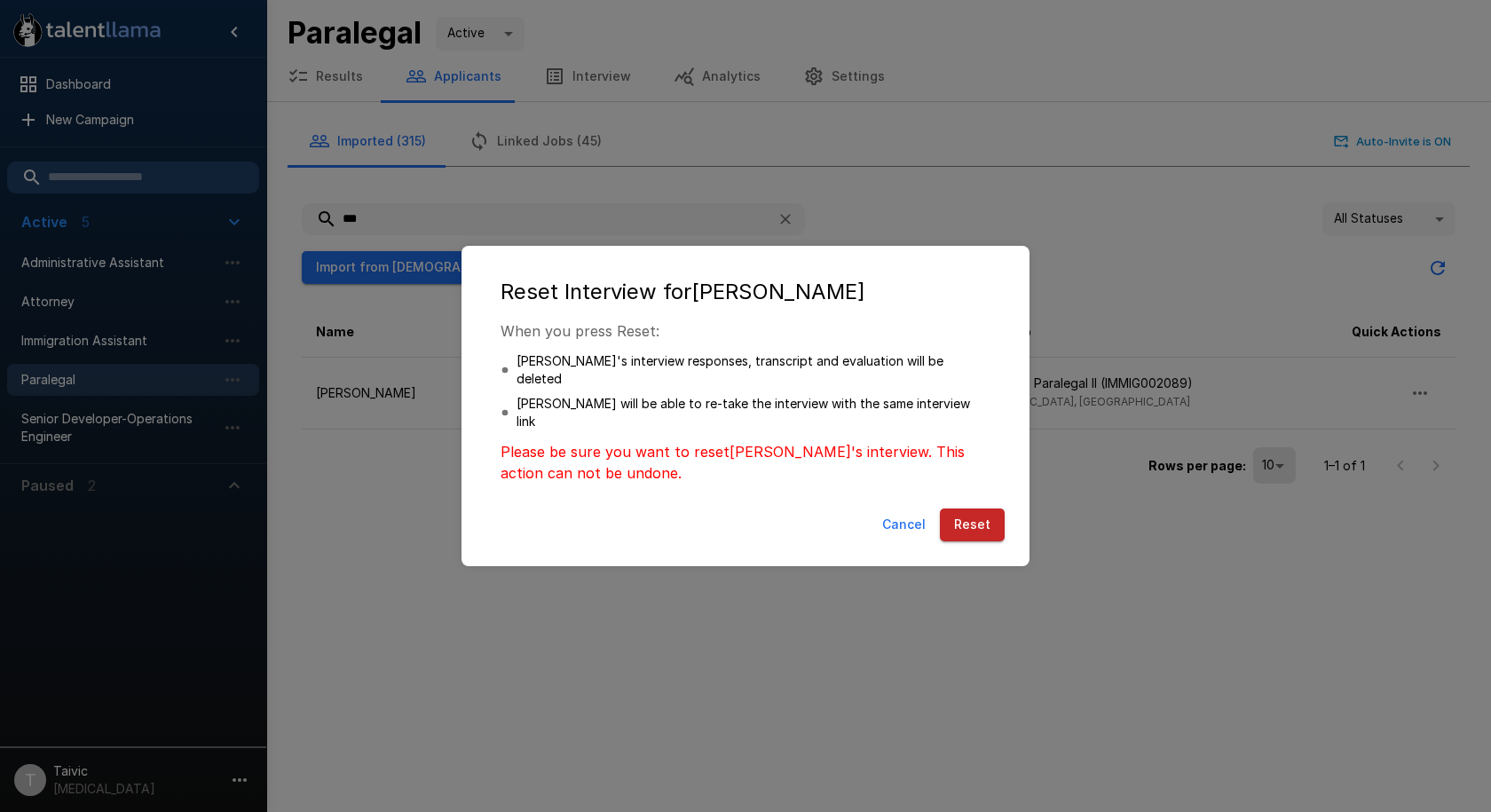
click at [975, 508] on button "Reset" at bounding box center [972, 524] width 65 height 33
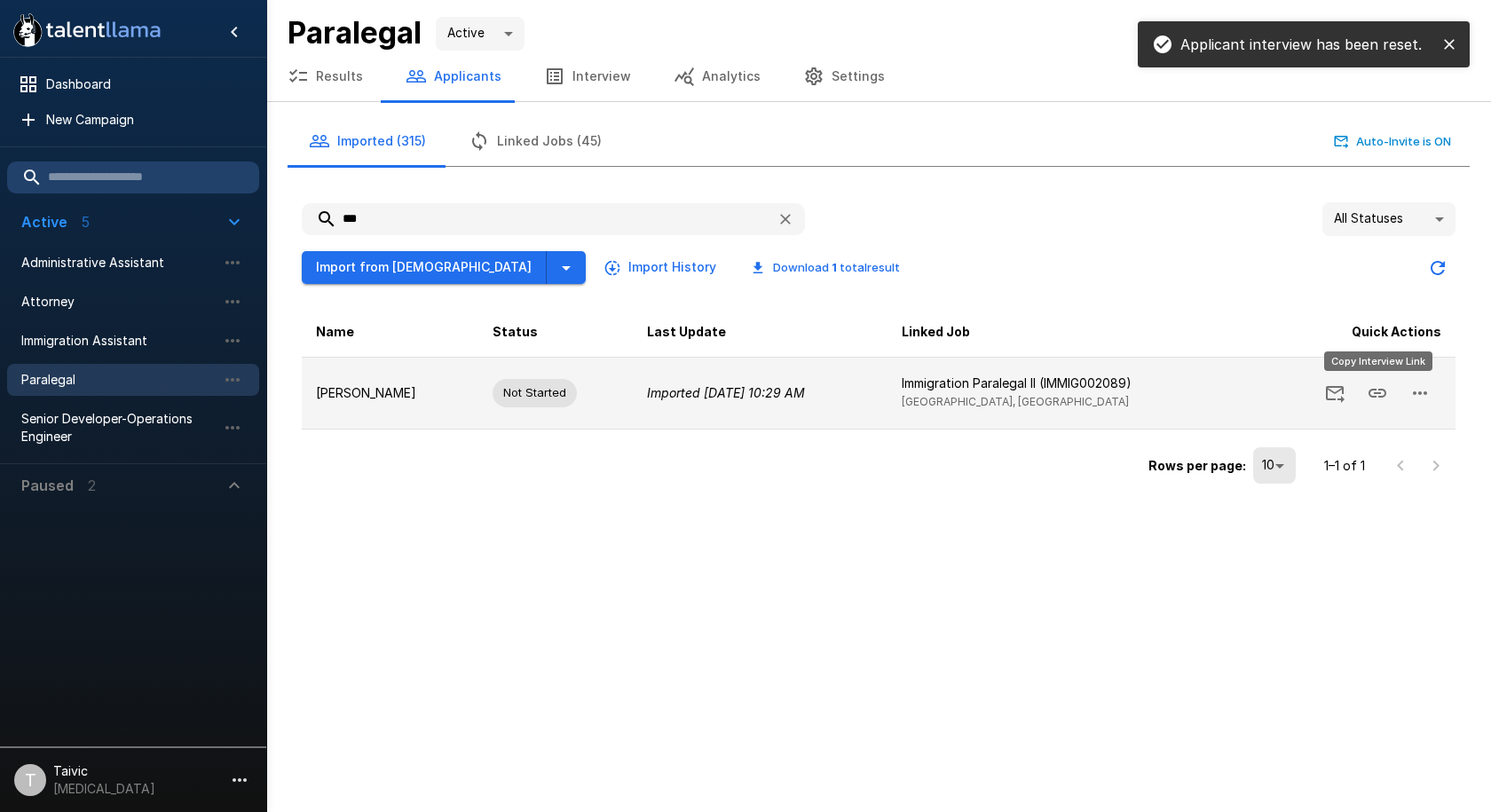
click at [1378, 402] on icon "Copy Interview Link" at bounding box center [1377, 393] width 21 height 21
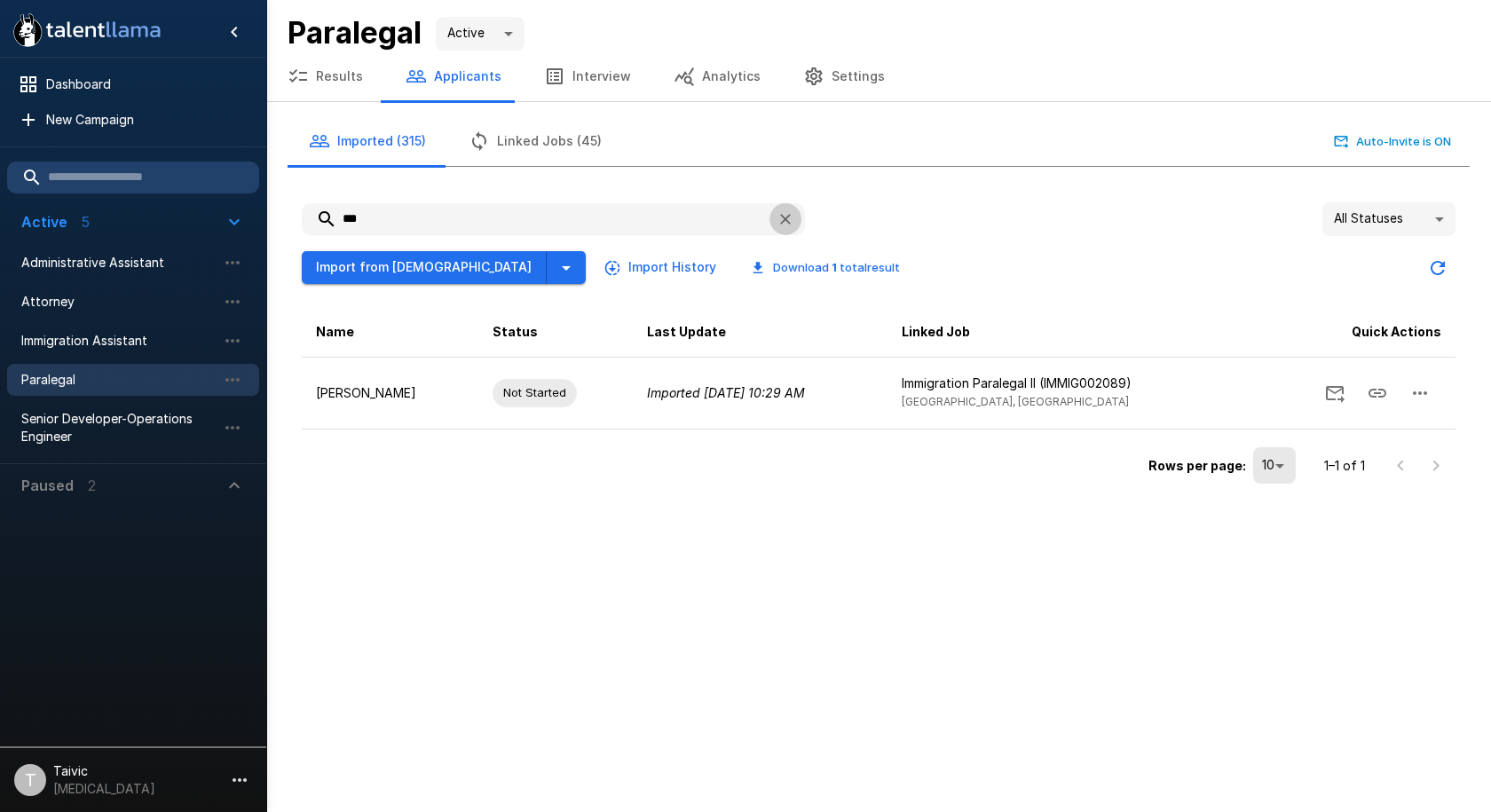
click at [794, 213] on button "button" at bounding box center [785, 218] width 32 height 32
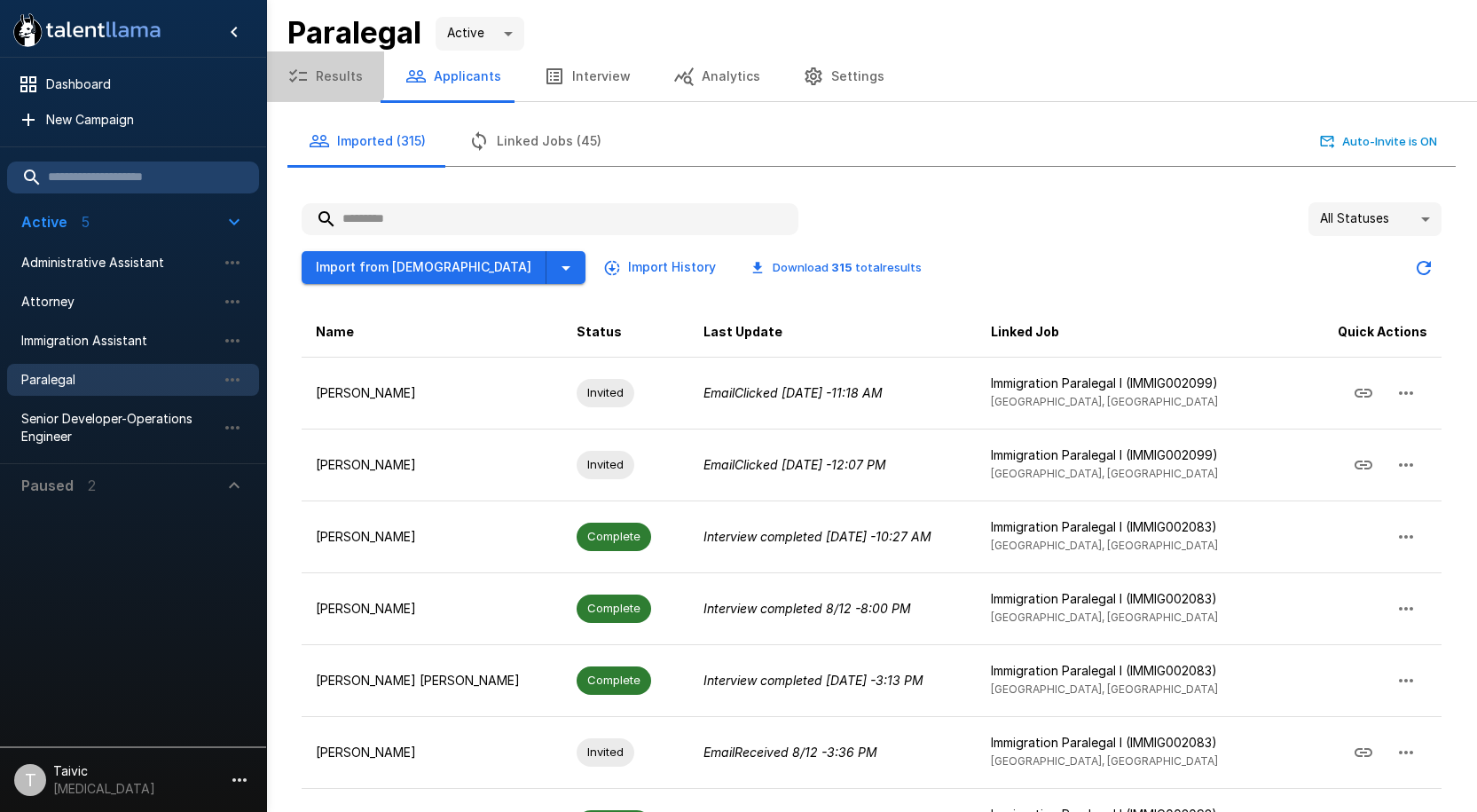
click at [320, 70] on button "Results" at bounding box center [324, 77] width 118 height 50
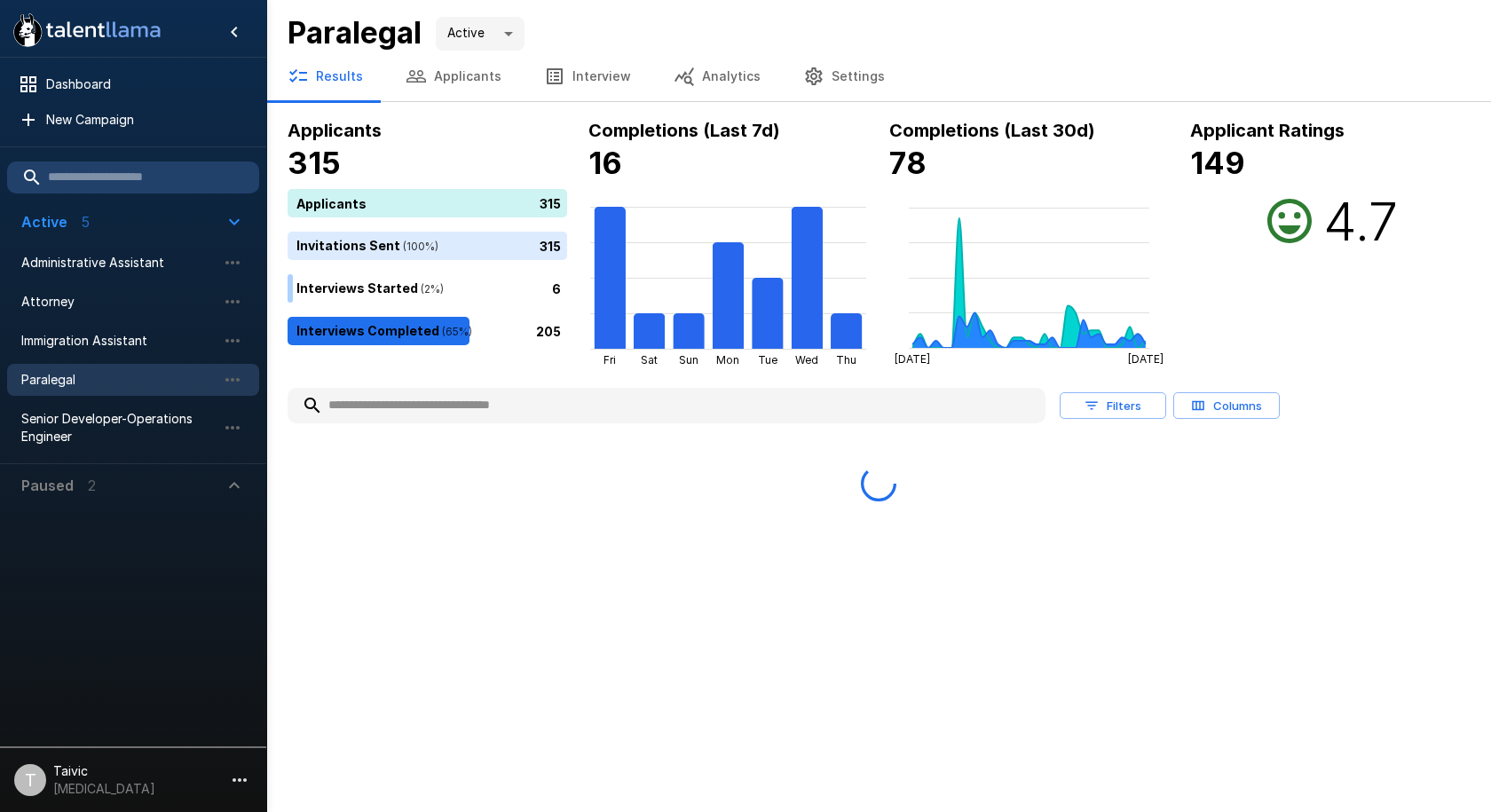
click at [433, 69] on button "Applicants" at bounding box center [454, 77] width 139 height 50
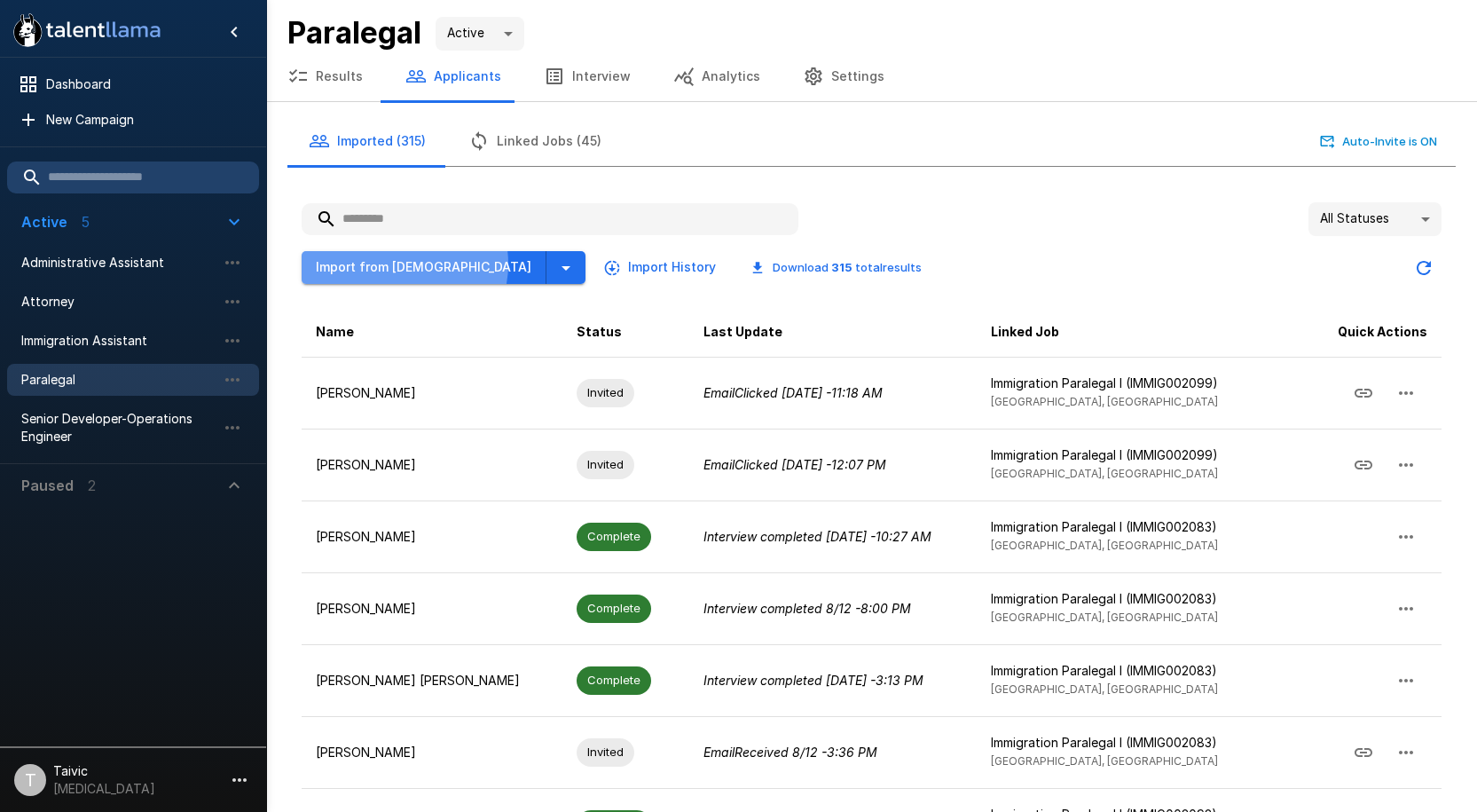
click at [404, 263] on button "Import from [DEMOGRAPHIC_DATA]" at bounding box center [424, 267] width 245 height 33
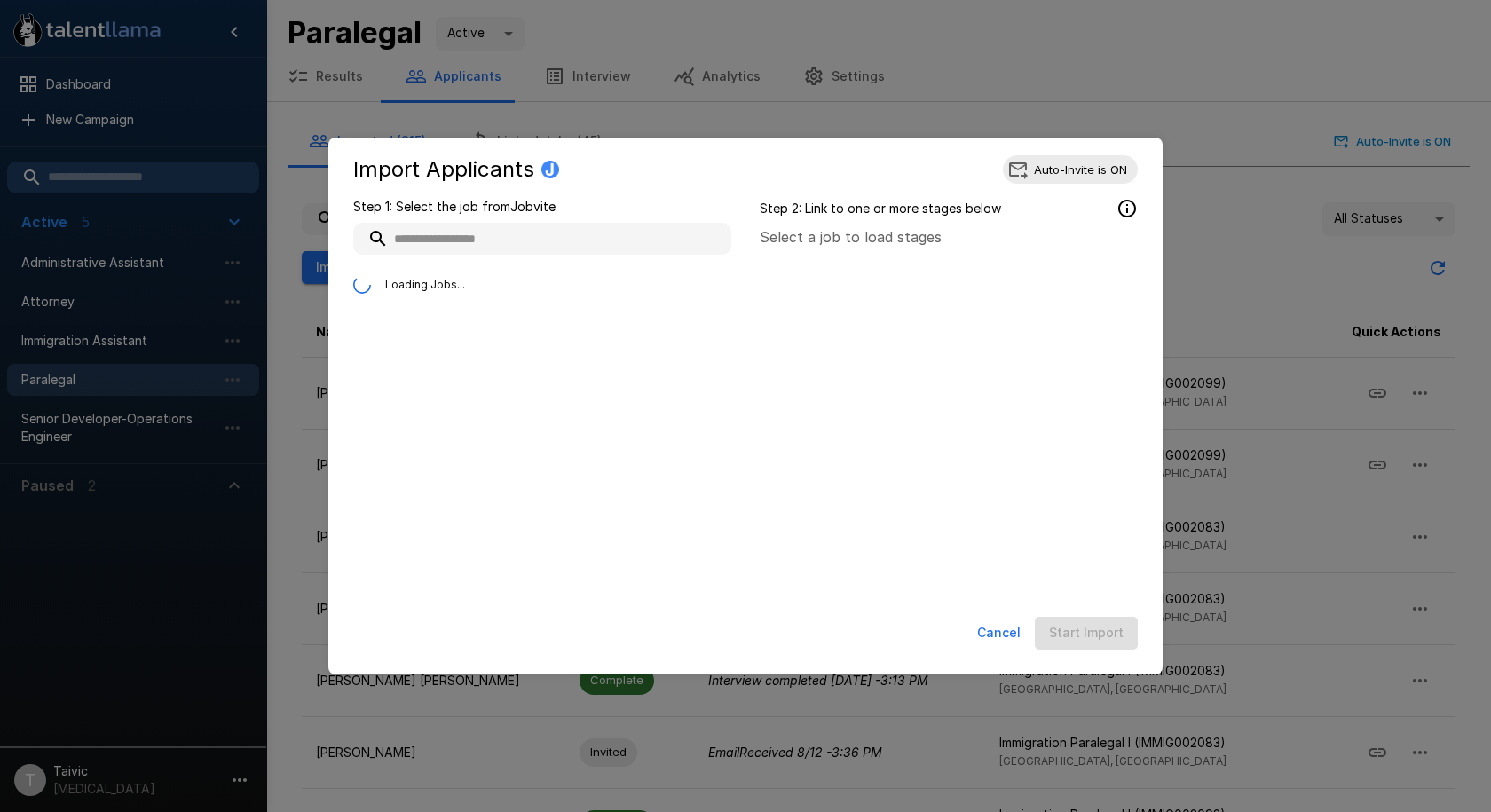
click at [1197, 117] on div "Import Applicants Auto-Invite is ON Step 1: Select the job from Jobvite Loading…" at bounding box center [746, 406] width 1491 height 812
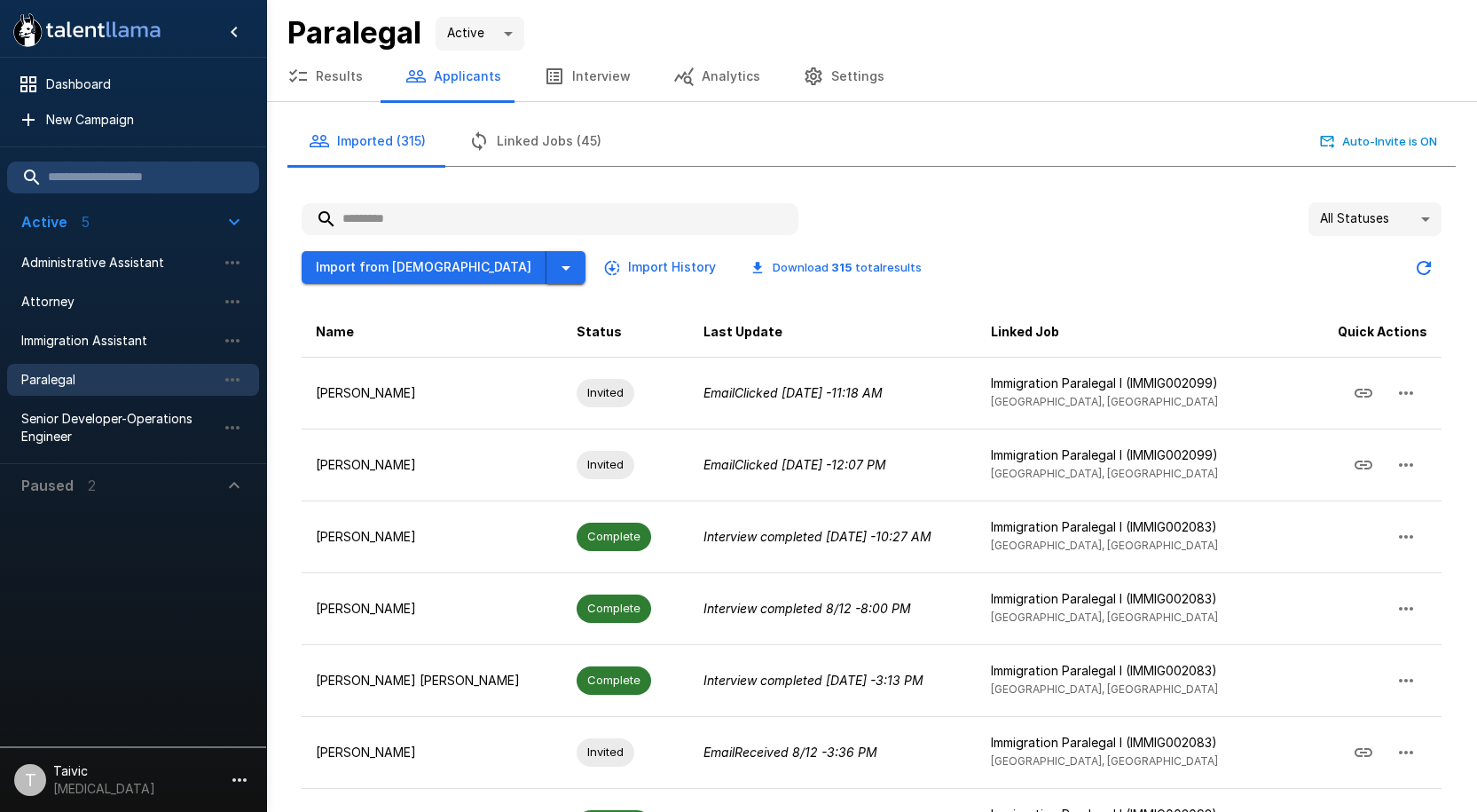
click at [546, 267] on button "button" at bounding box center [565, 267] width 39 height 33
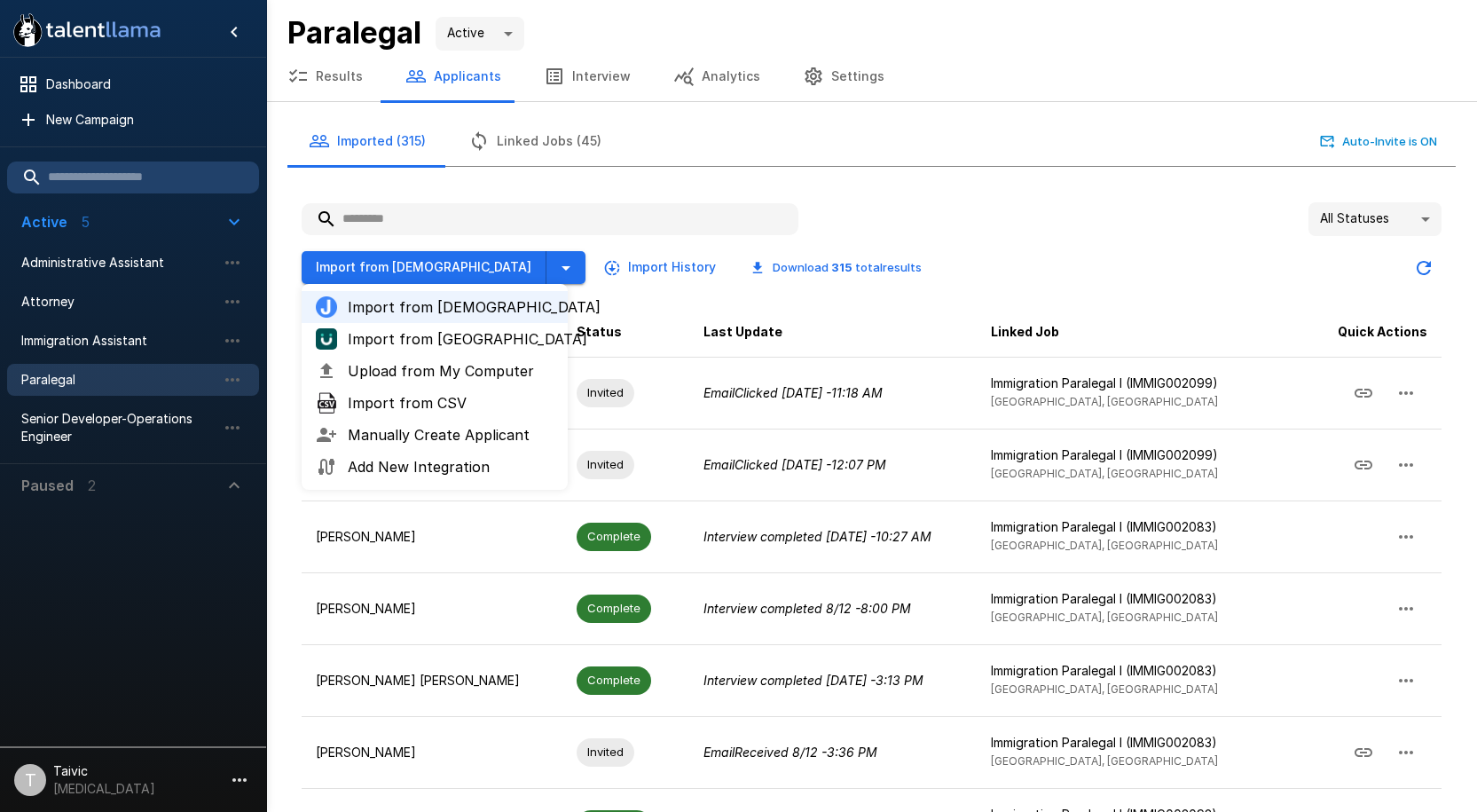
click at [459, 336] on span "Import from [GEOGRAPHIC_DATA]" at bounding box center [451, 339] width 206 height 21
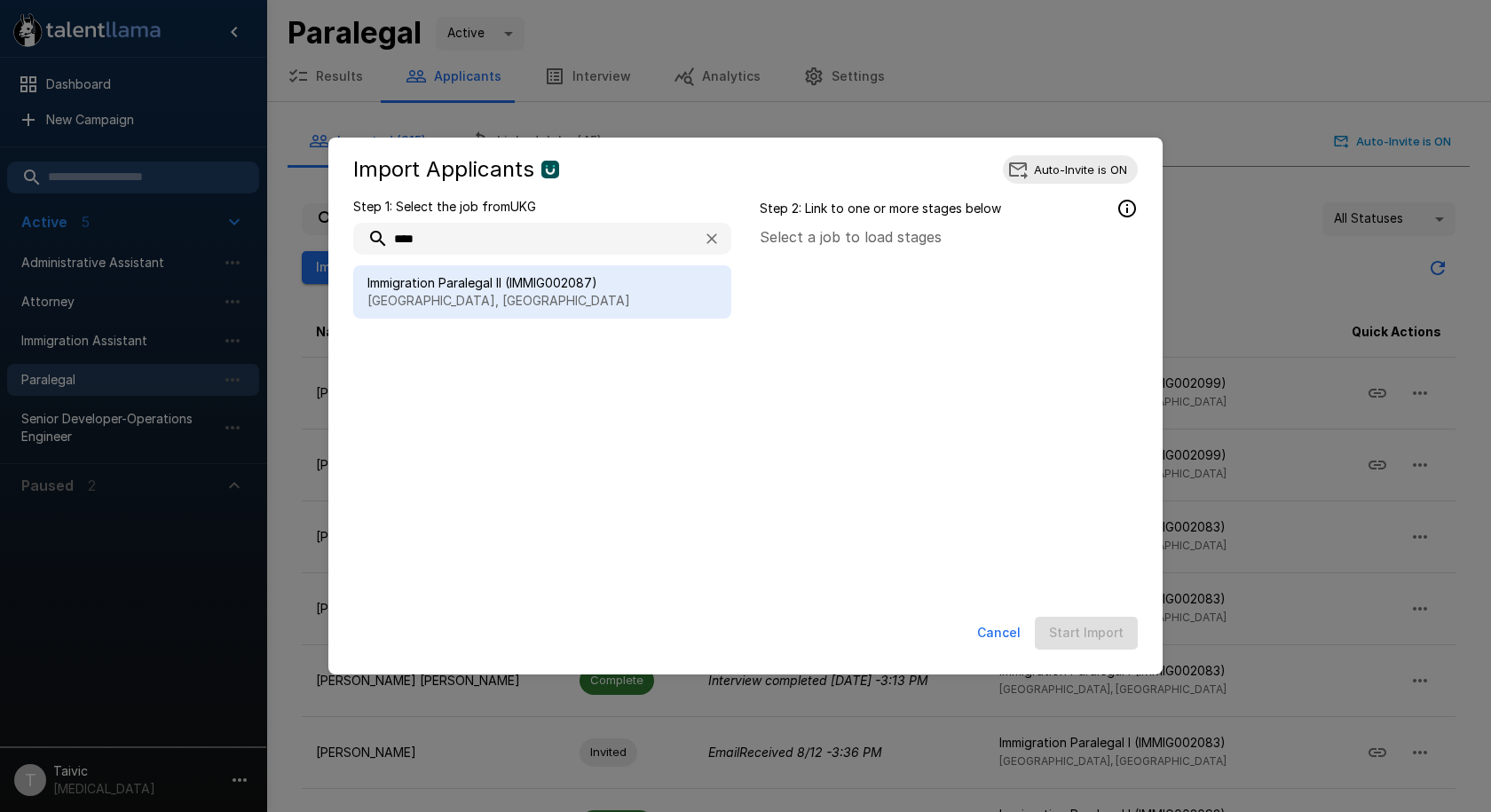
type input "****"
click at [581, 271] on div "Immigration Paralegal II (IMMIG002087) [GEOGRAPHIC_DATA], [GEOGRAPHIC_DATA]" at bounding box center [542, 292] width 378 height 54
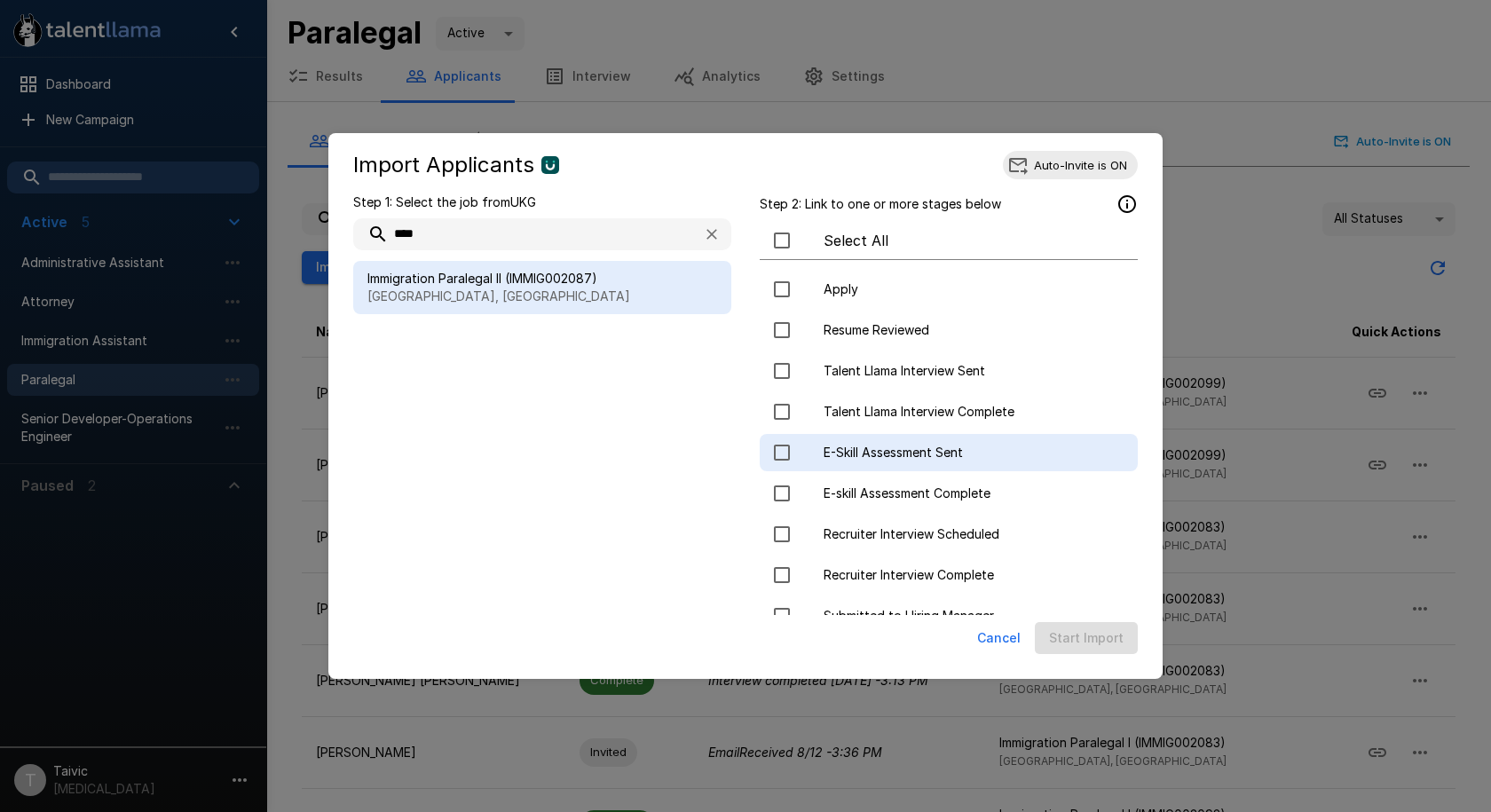
drag, startPoint x: 971, startPoint y: 369, endPoint x: 999, endPoint y: 465, distance: 100.0
click at [971, 371] on span "Talent Llama Interview Sent" at bounding box center [973, 370] width 300 height 18
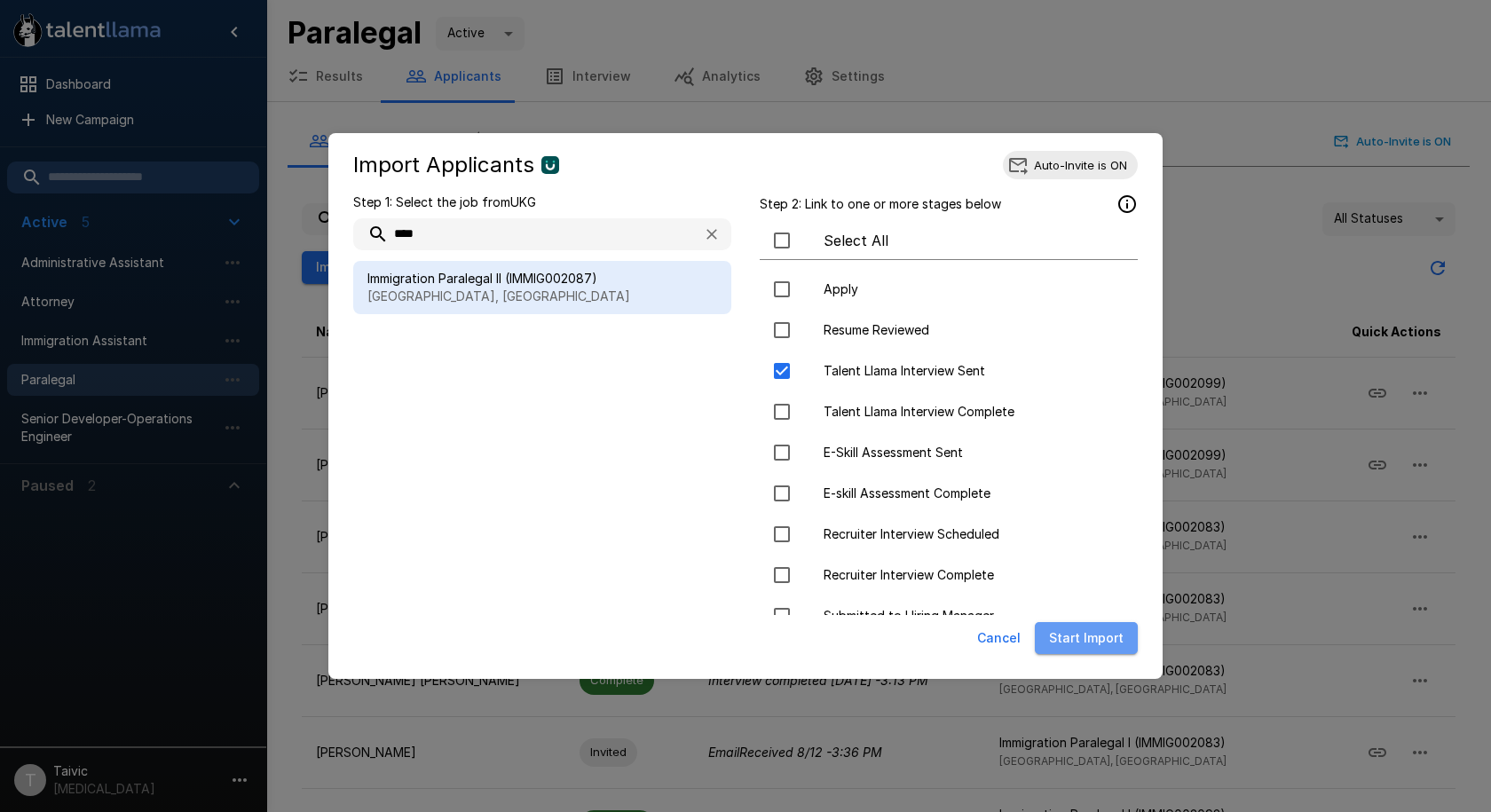
click at [1099, 652] on button "Start Import" at bounding box center [1086, 638] width 103 height 33
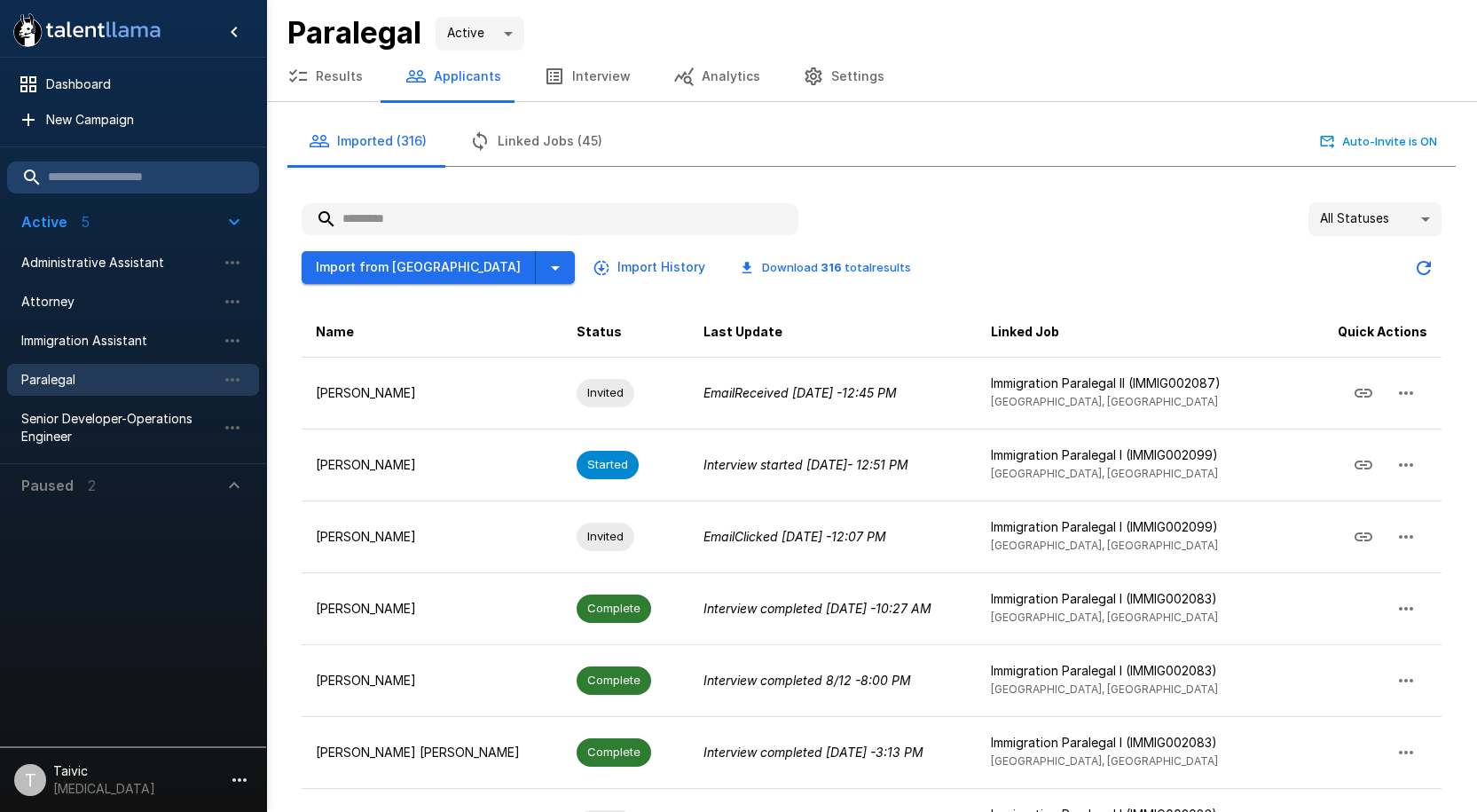
click at [143, 323] on li "Immigration Assistant" at bounding box center [132, 340] width 252 height 39
click at [144, 340] on span "Immigration Assistant" at bounding box center [119, 340] width 195 height 18
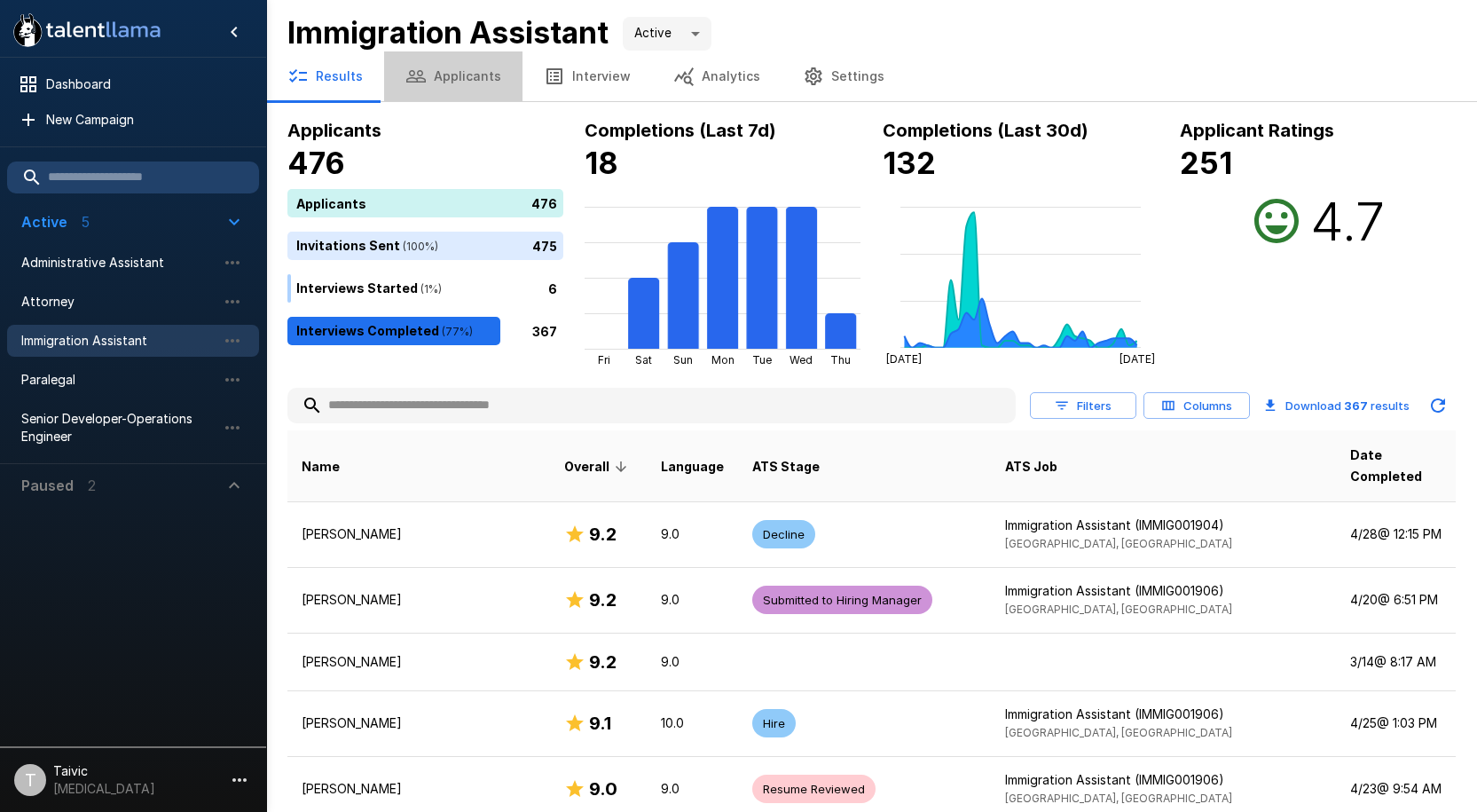
click at [454, 88] on button "Applicants" at bounding box center [453, 77] width 139 height 50
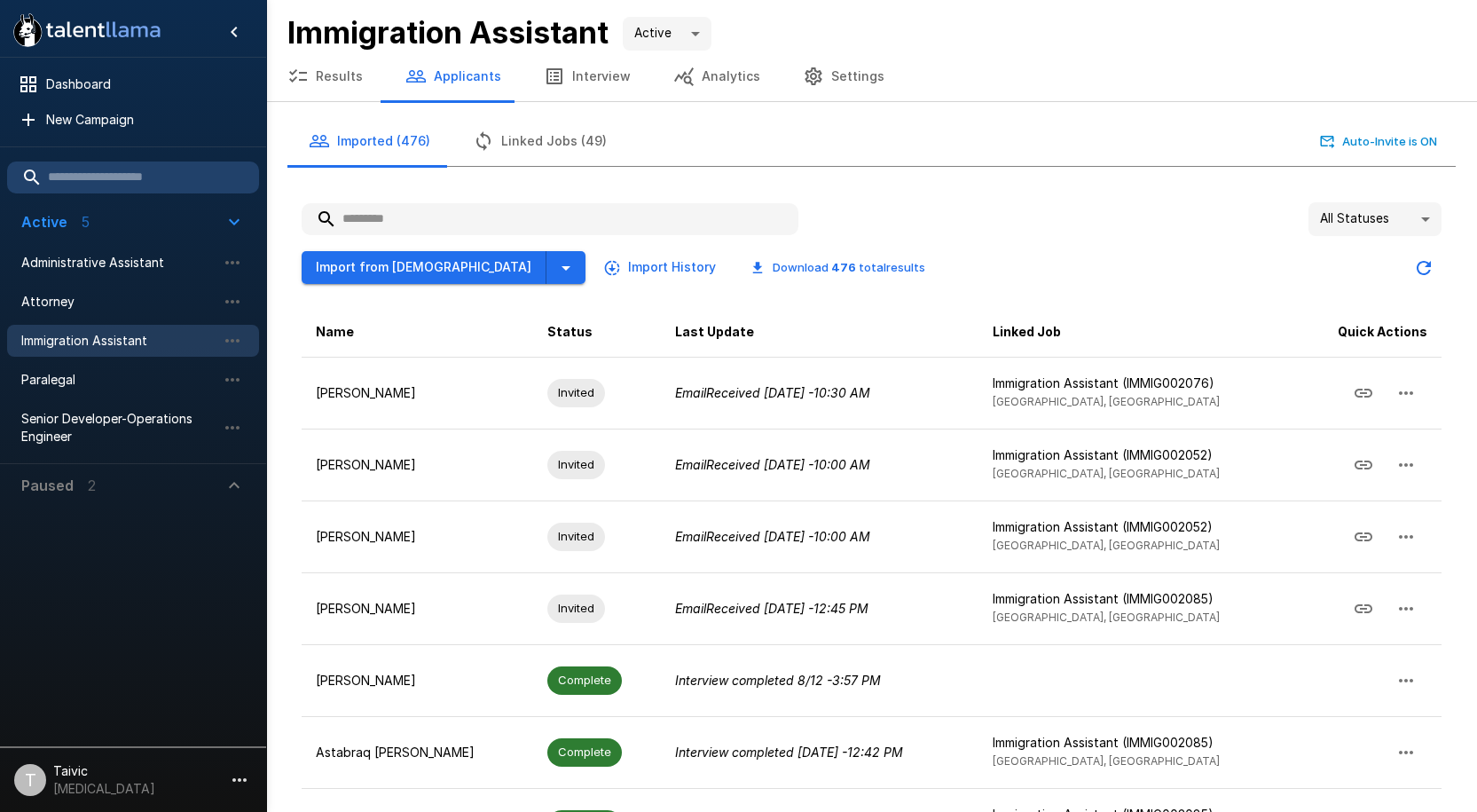
click at [600, 264] on button "Import History" at bounding box center [661, 267] width 123 height 33
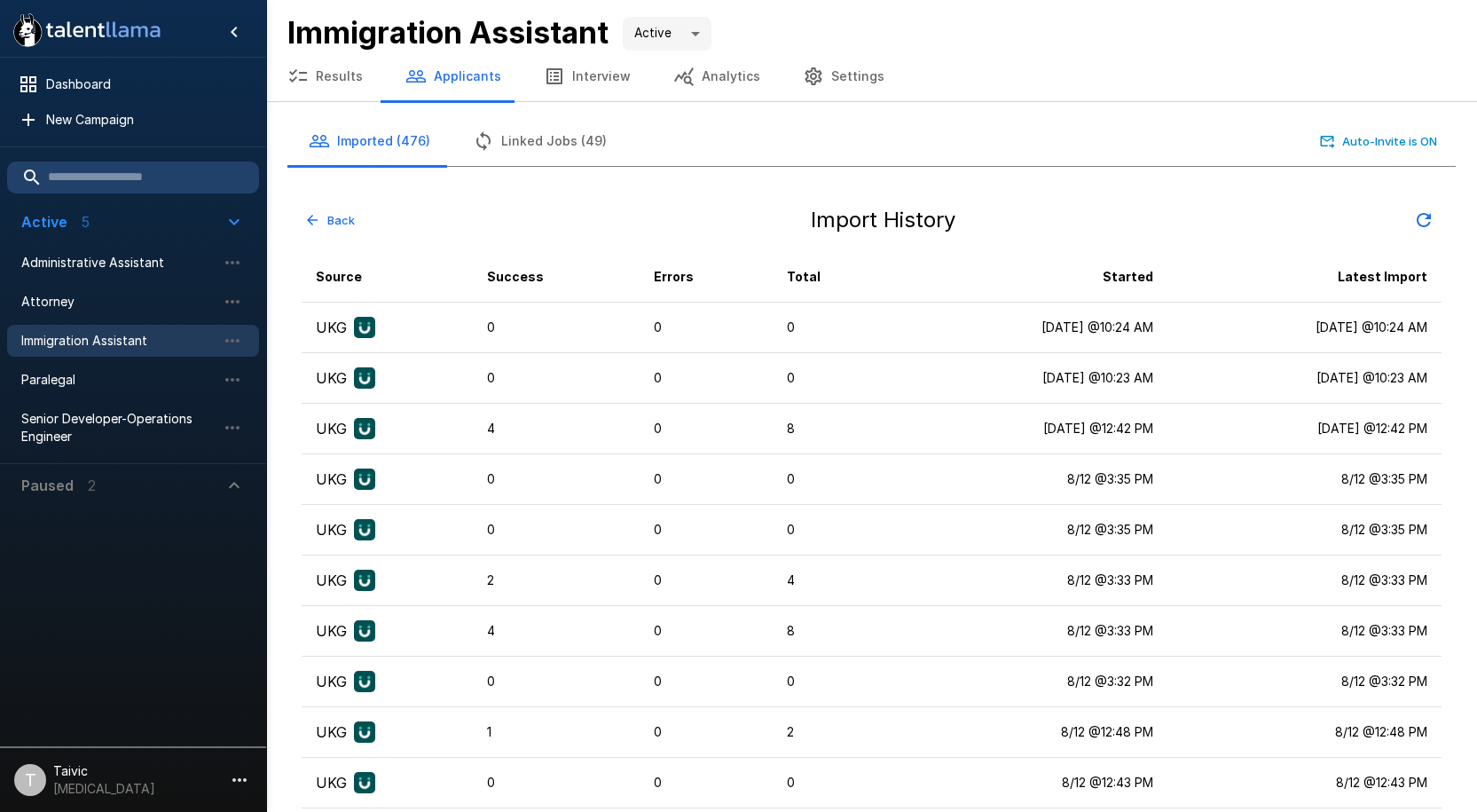
click at [354, 219] on button "Back" at bounding box center [330, 220] width 57 height 28
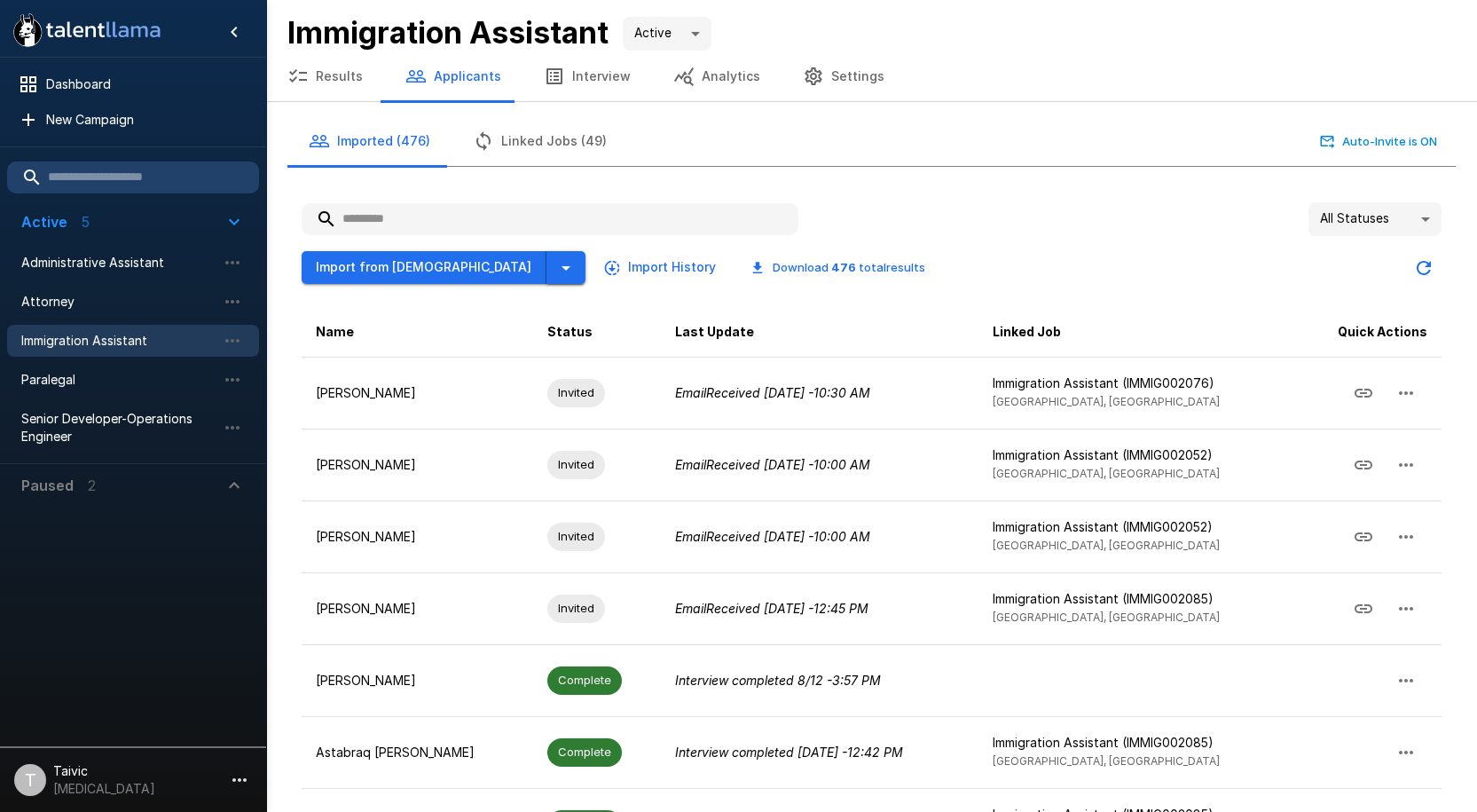
click at [556, 274] on icon "button" at bounding box center [566, 268] width 21 height 21
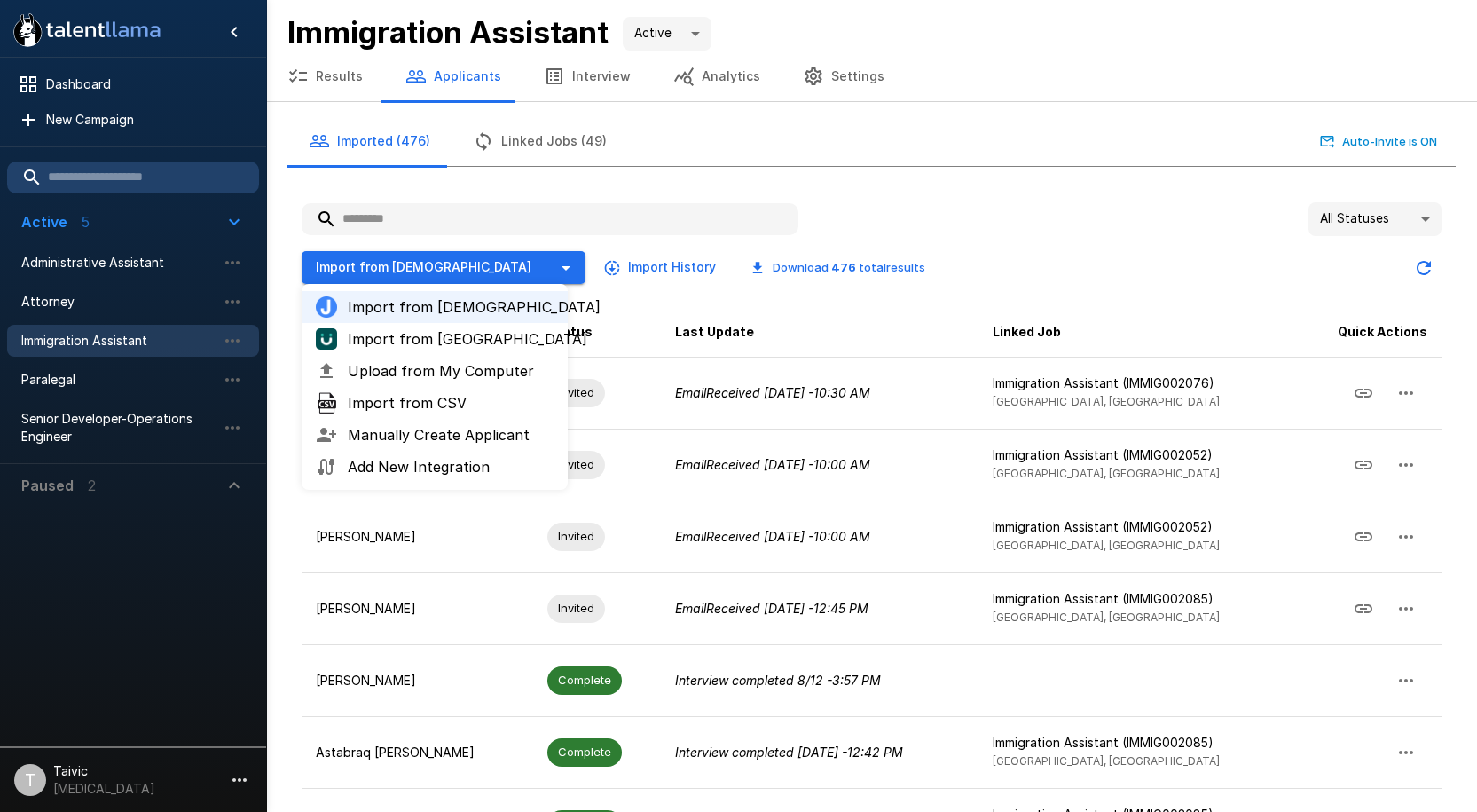
click at [464, 345] on span "Import from [GEOGRAPHIC_DATA]" at bounding box center [451, 339] width 206 height 21
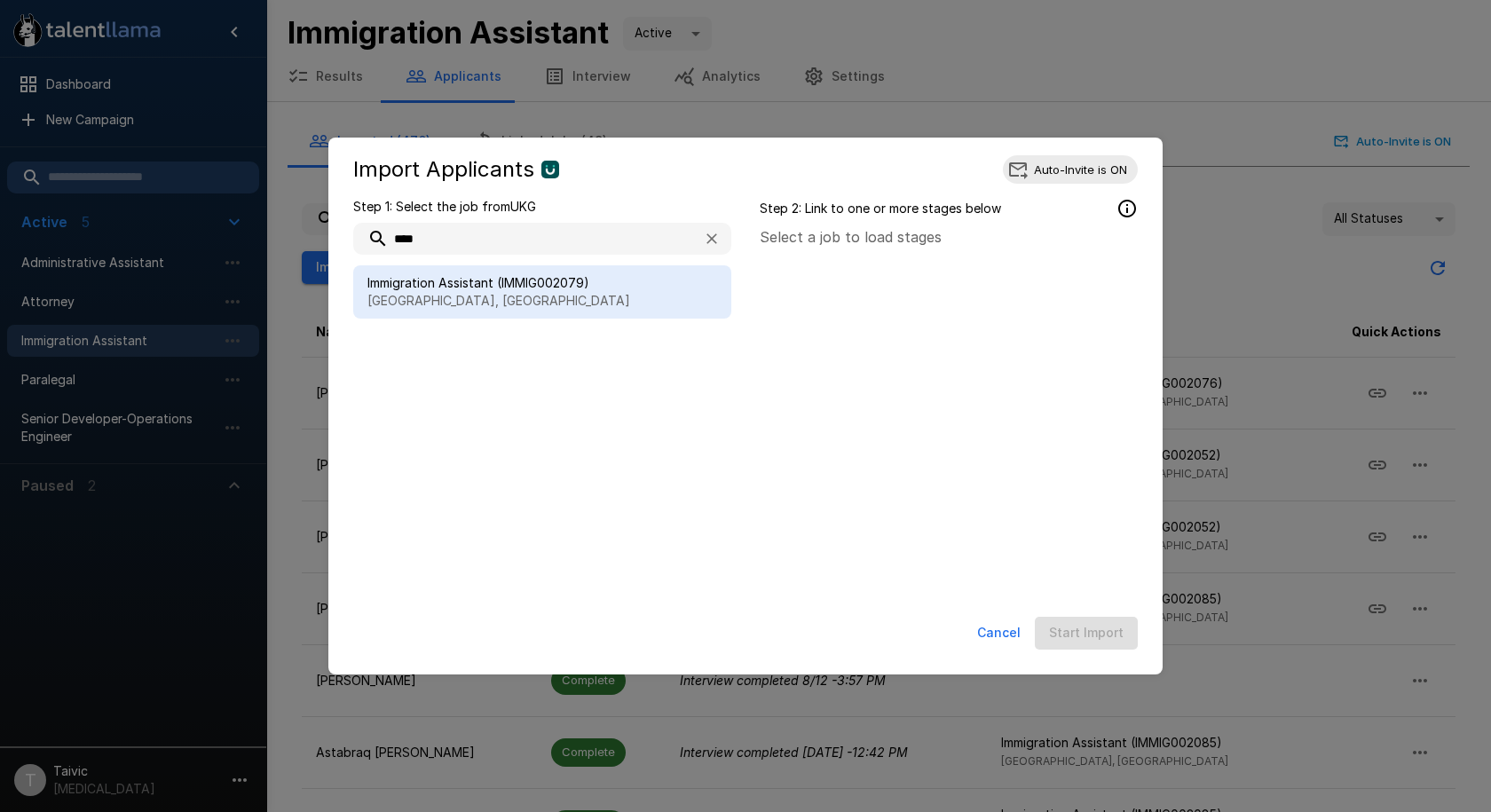
type input "****"
click at [561, 272] on div "Immigration Assistant (IMMIG002079) [GEOGRAPHIC_DATA], [GEOGRAPHIC_DATA]" at bounding box center [542, 292] width 378 height 54
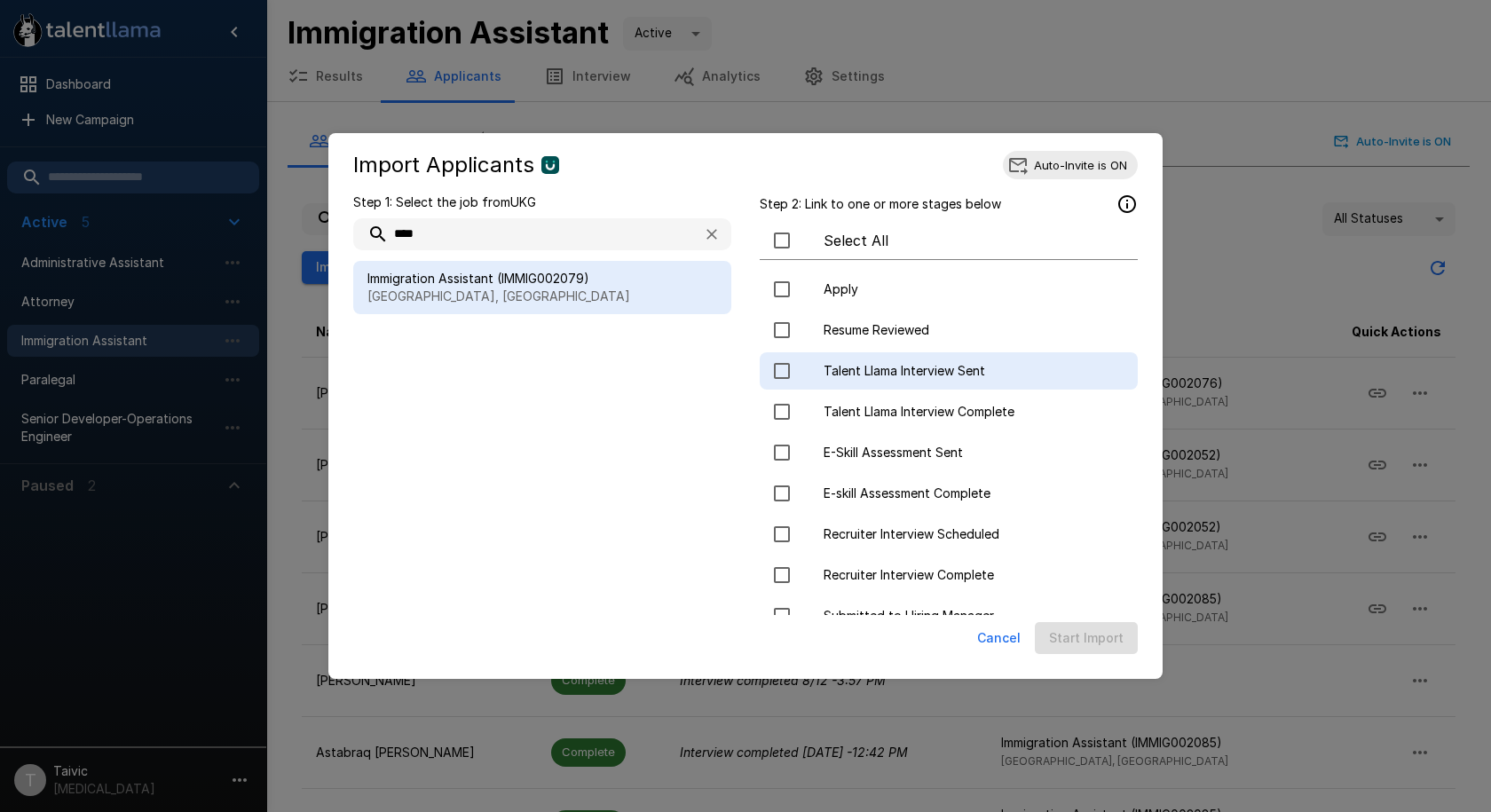
click at [1042, 382] on div "Talent Llama Interview Sent" at bounding box center [948, 370] width 378 height 37
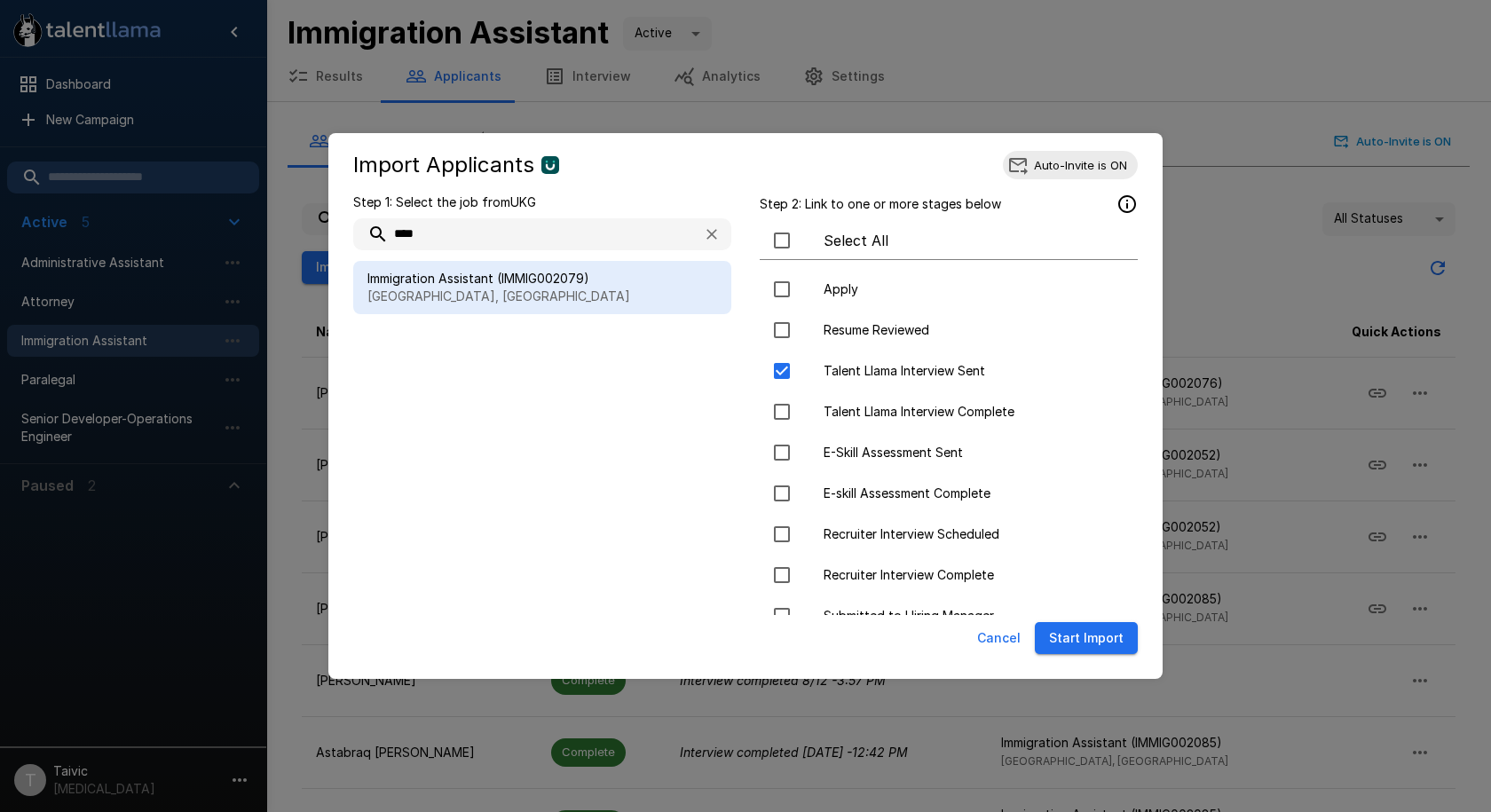
click at [1112, 643] on button "Start Import" at bounding box center [1086, 638] width 103 height 33
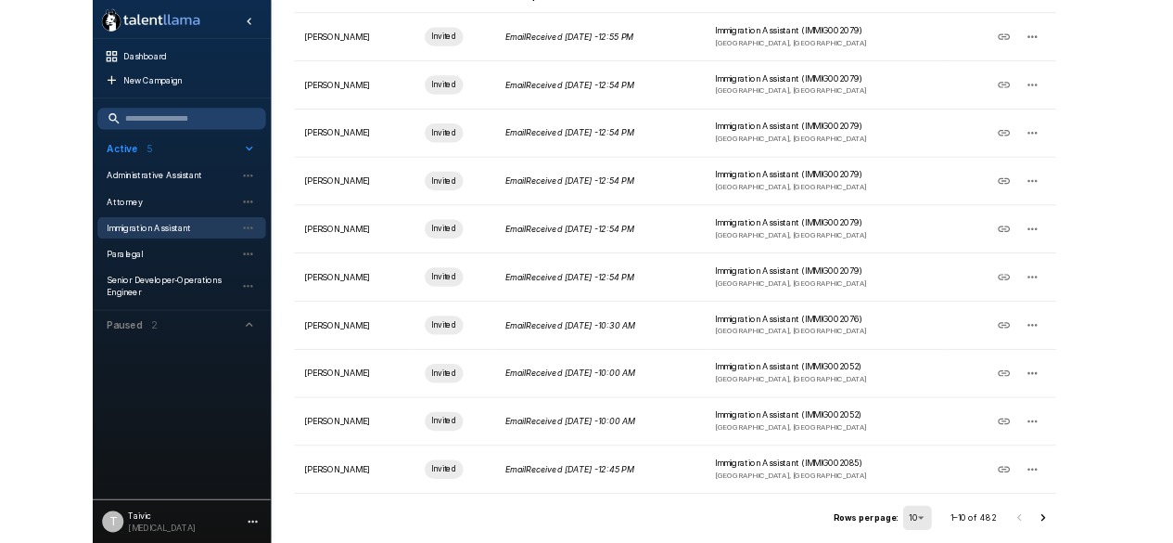
scroll to position [348, 0]
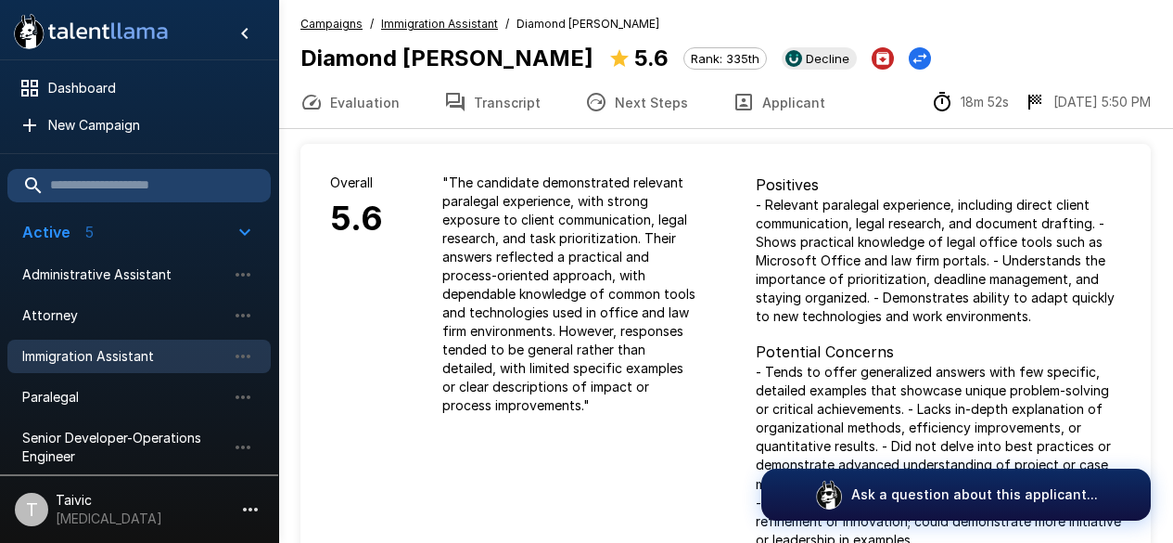
scroll to position [1089, 0]
